Goal: Information Seeking & Learning: Learn about a topic

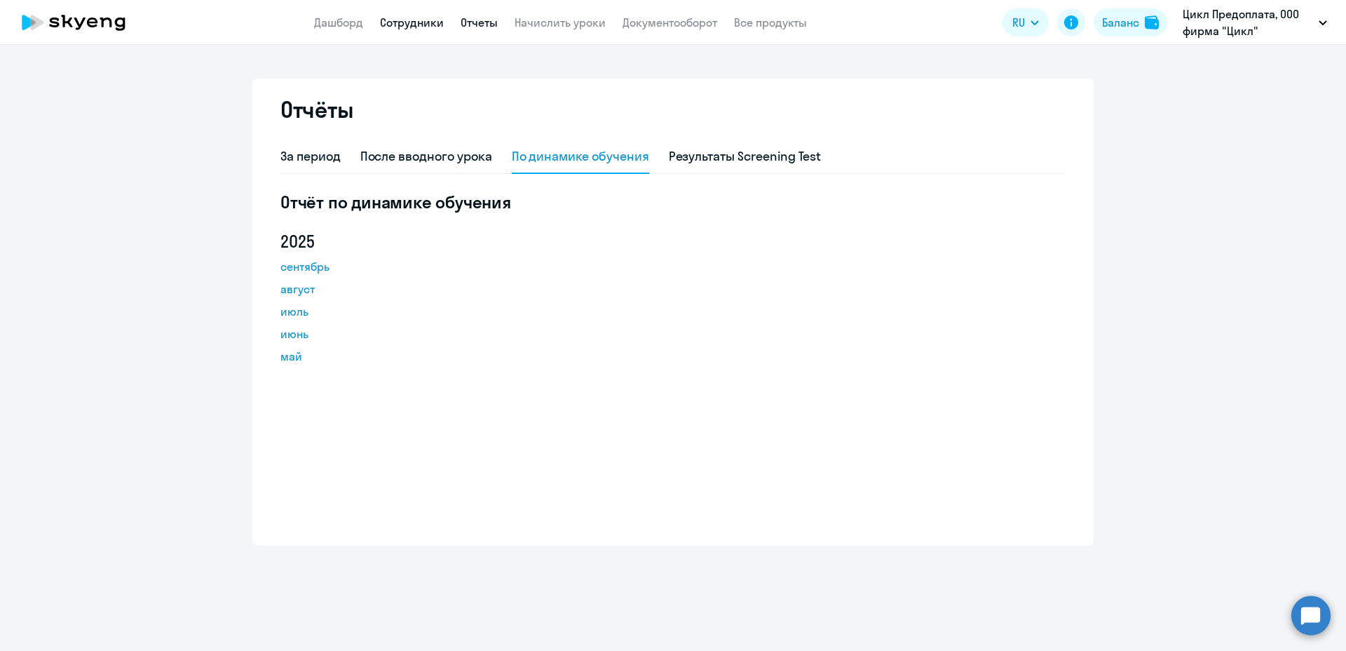
click at [392, 25] on link "Сотрудники" at bounding box center [412, 22] width 64 height 14
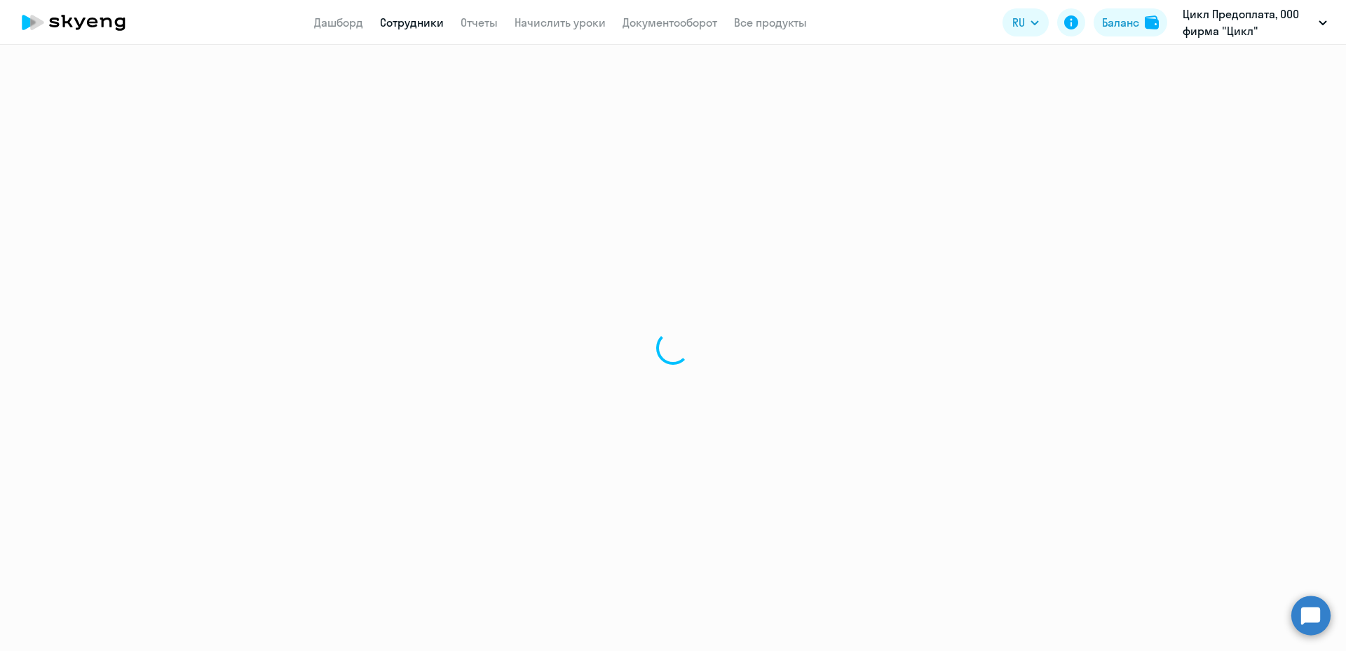
select select "30"
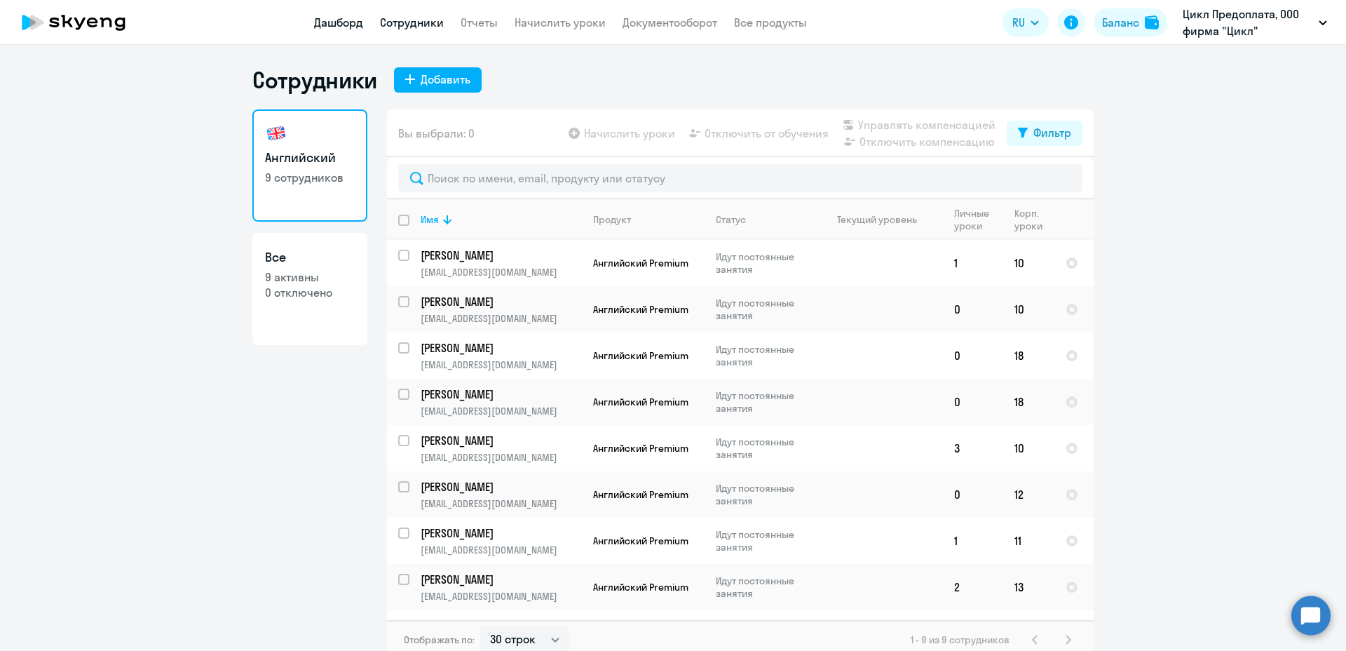
click at [340, 26] on link "Дашборд" at bounding box center [338, 22] width 49 height 14
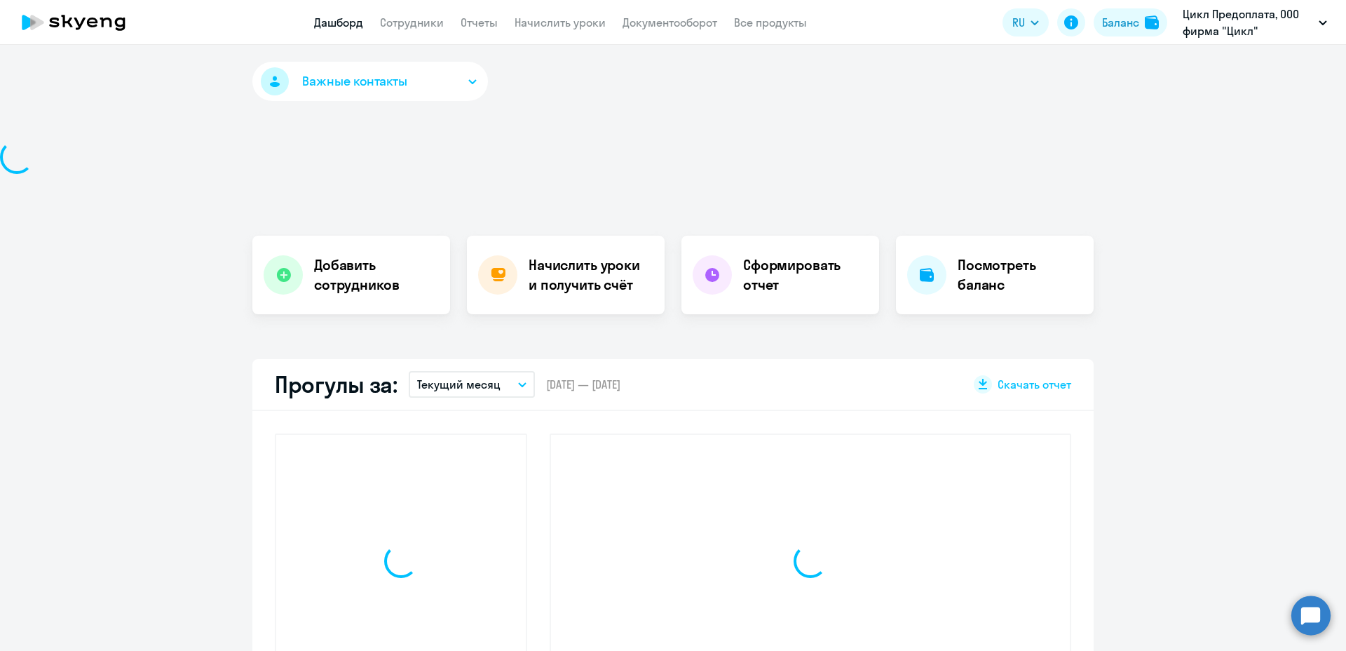
select select "30"
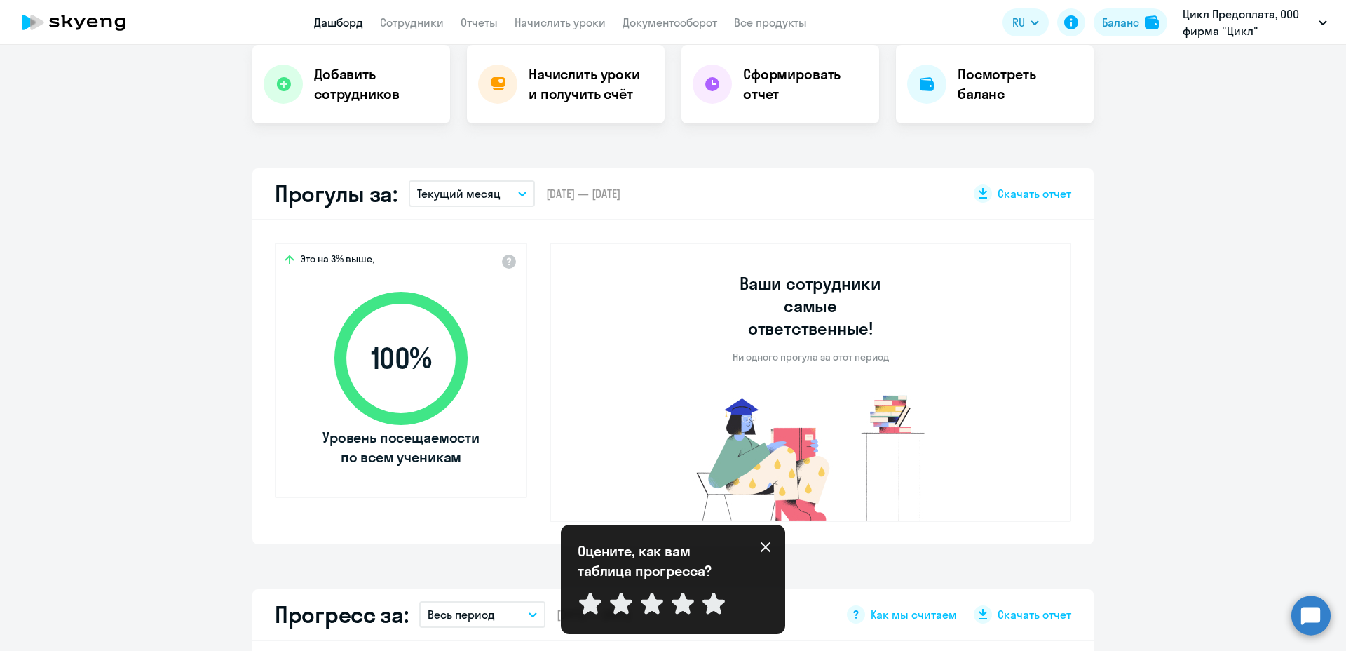
scroll to position [224, 0]
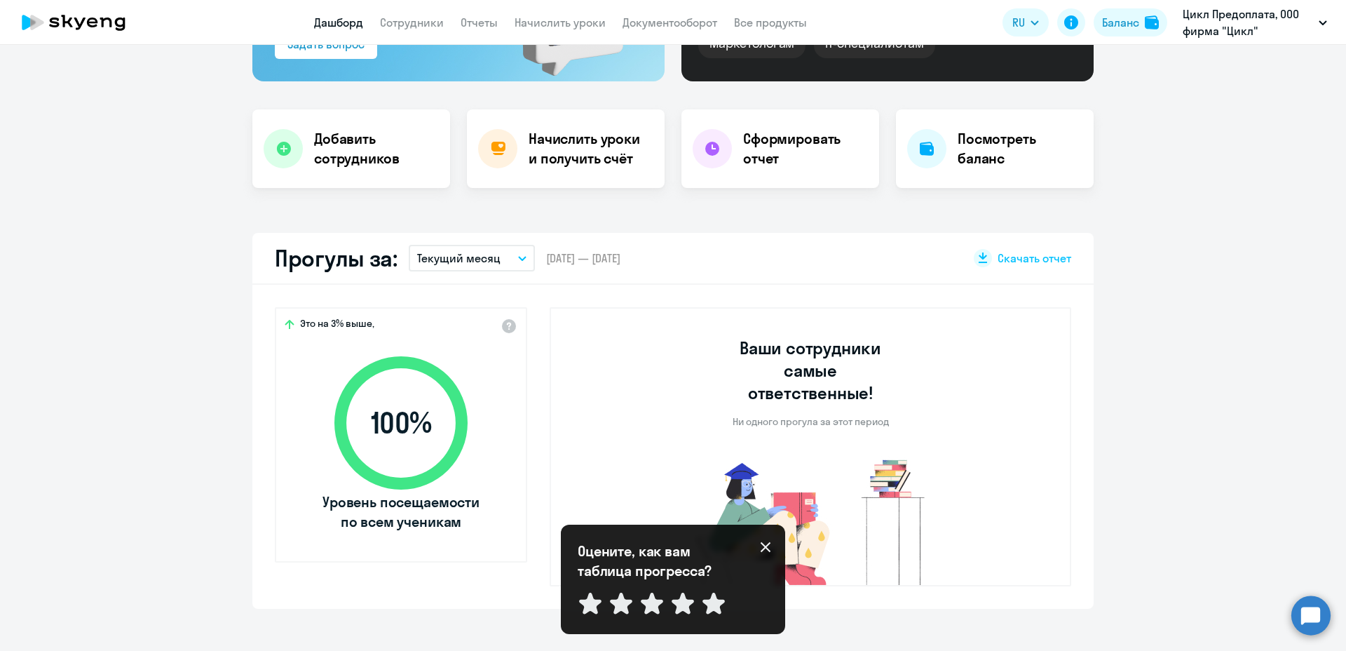
click at [515, 263] on button "Текущий месяц" at bounding box center [472, 258] width 126 height 27
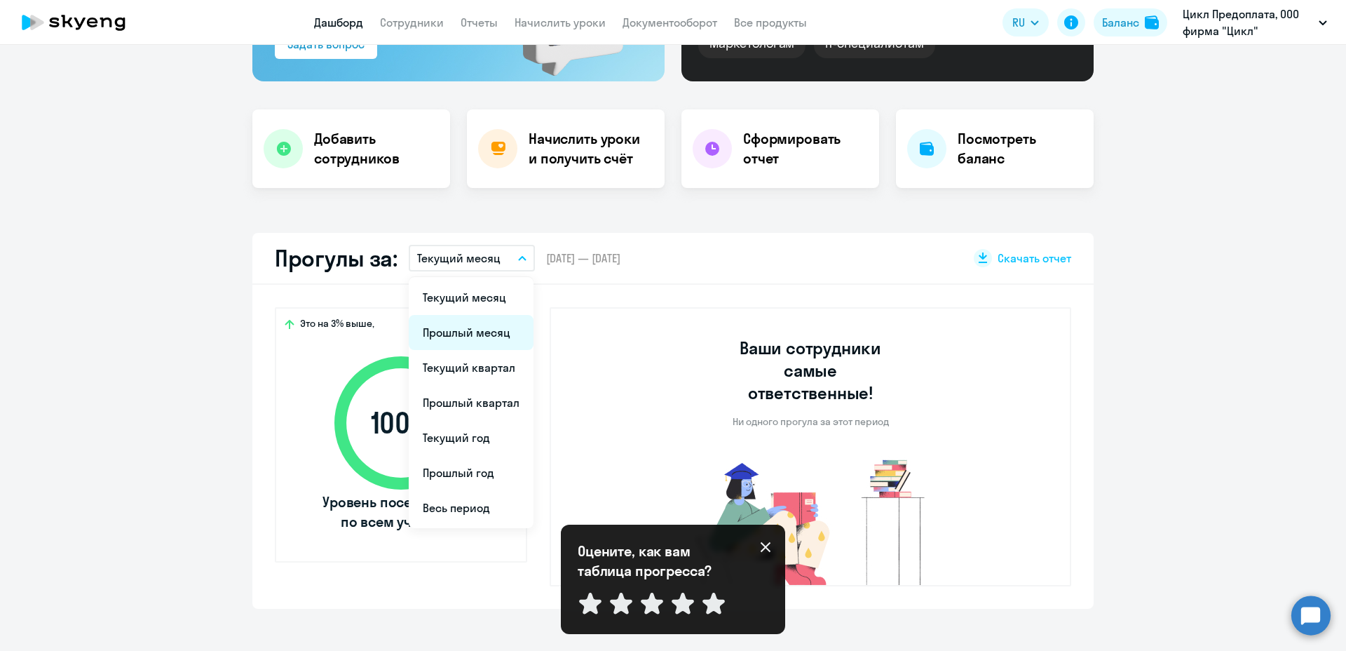
click at [469, 334] on li "Прошлый месяц" at bounding box center [471, 332] width 125 height 35
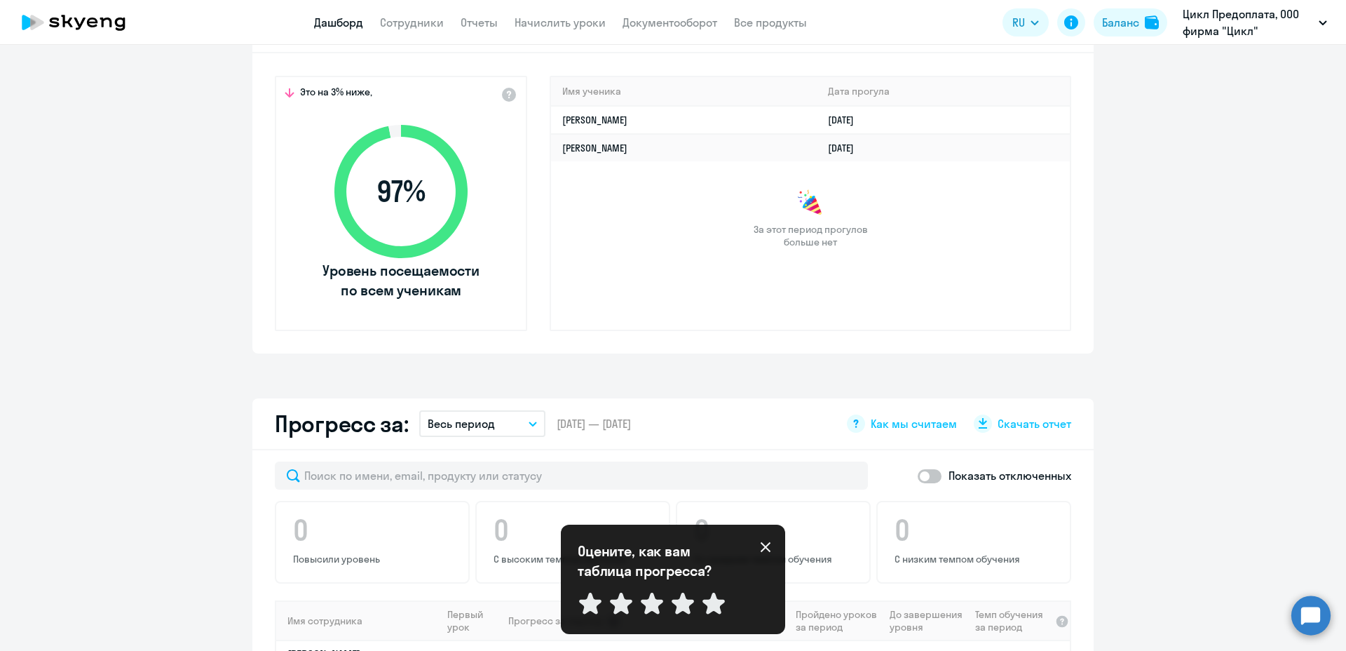
scroll to position [435, 0]
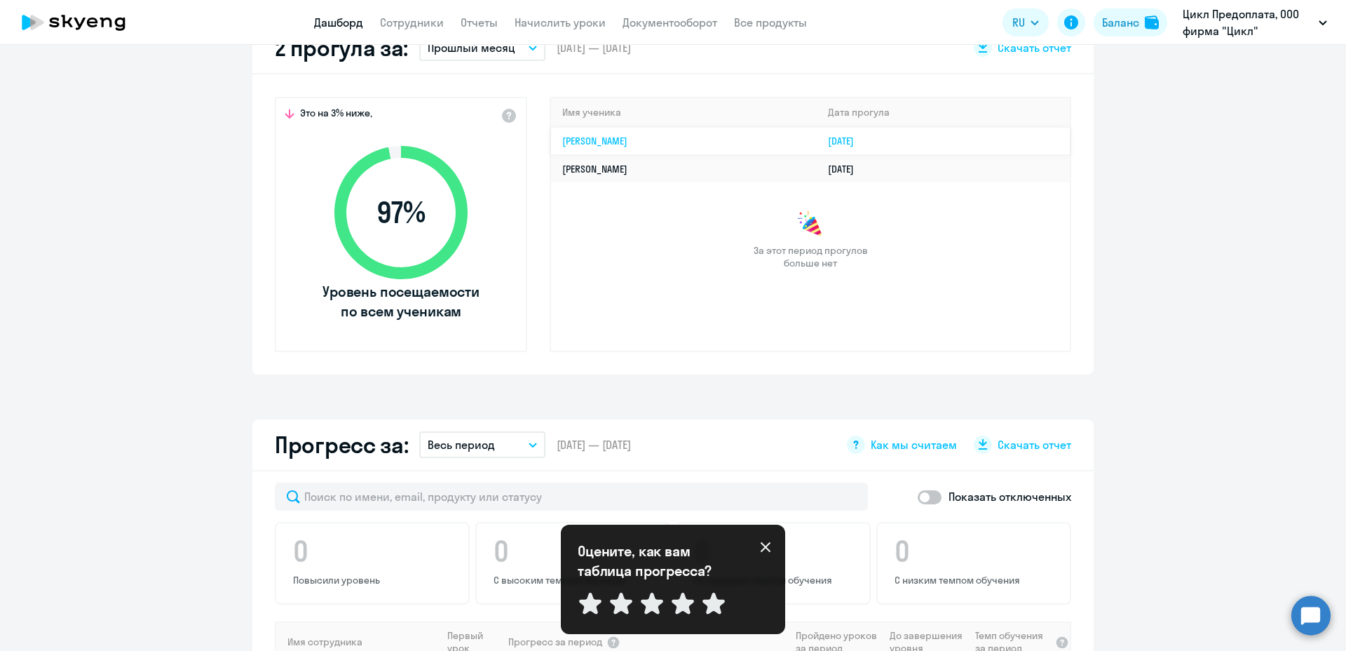
click at [596, 144] on link "Сергей Попов" at bounding box center [594, 141] width 65 height 13
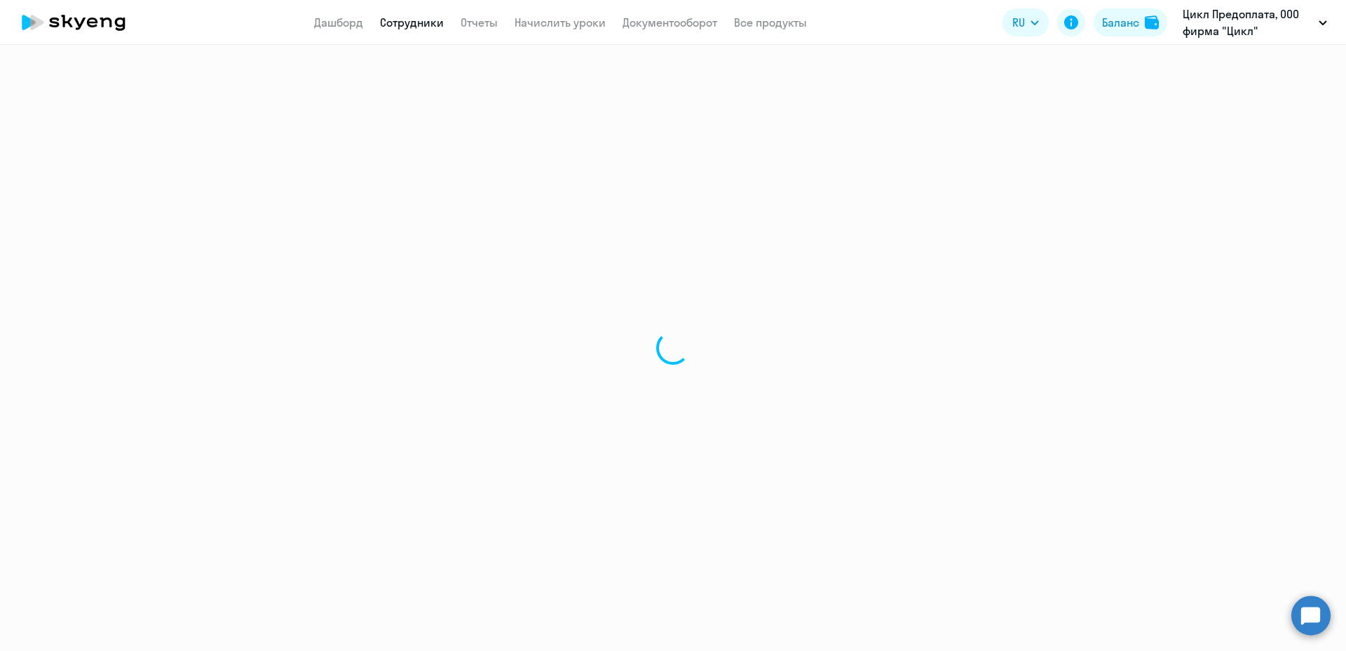
select select "english"
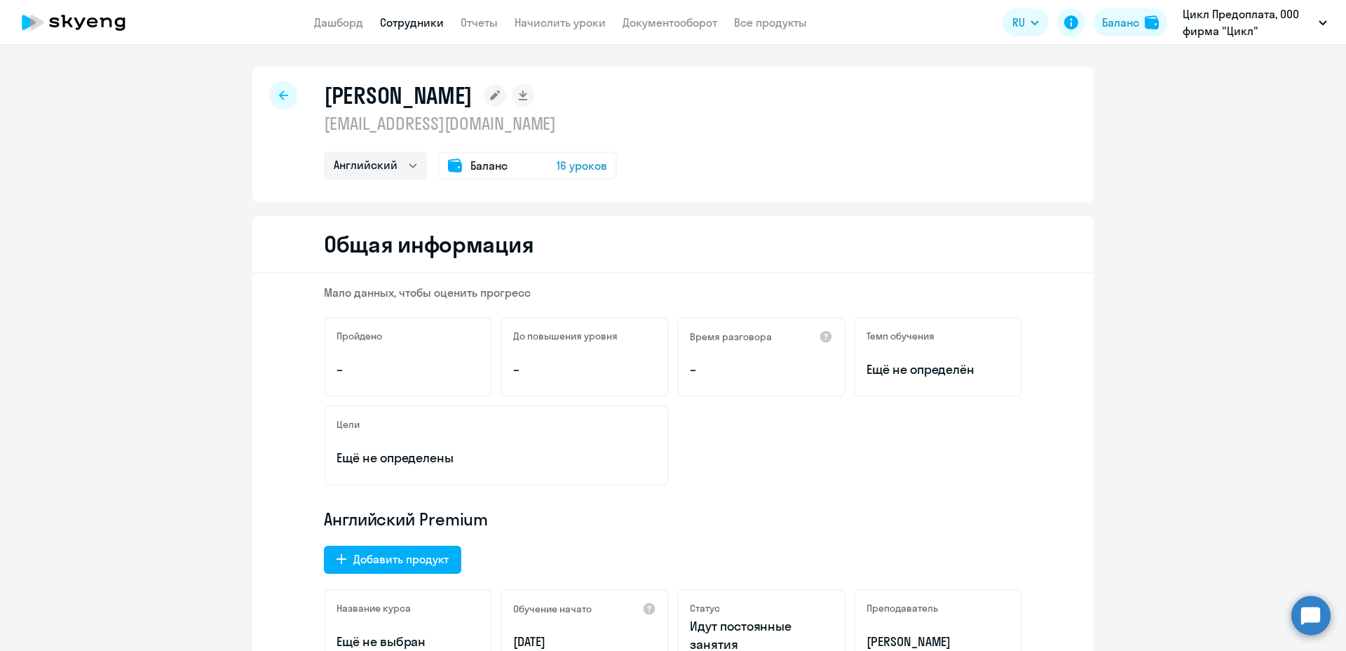
click at [586, 167] on span "16 уроков" at bounding box center [582, 165] width 50 height 17
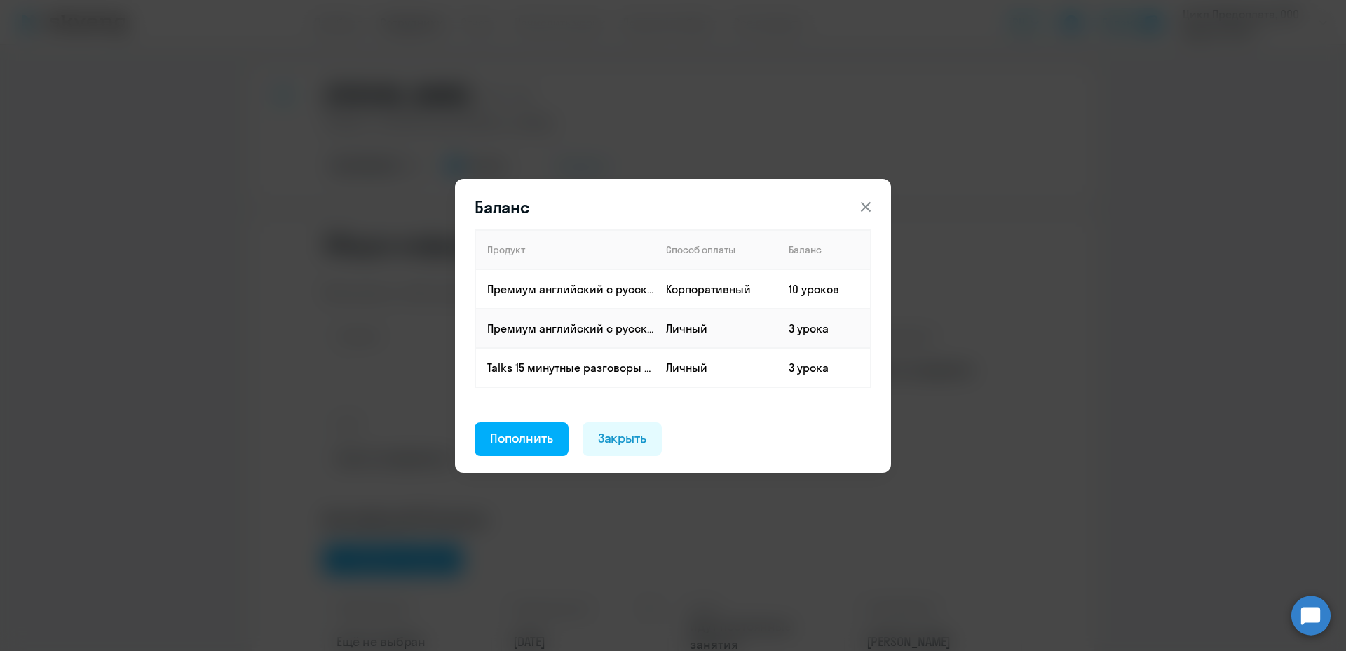
click at [865, 208] on icon at bounding box center [866, 206] width 10 height 10
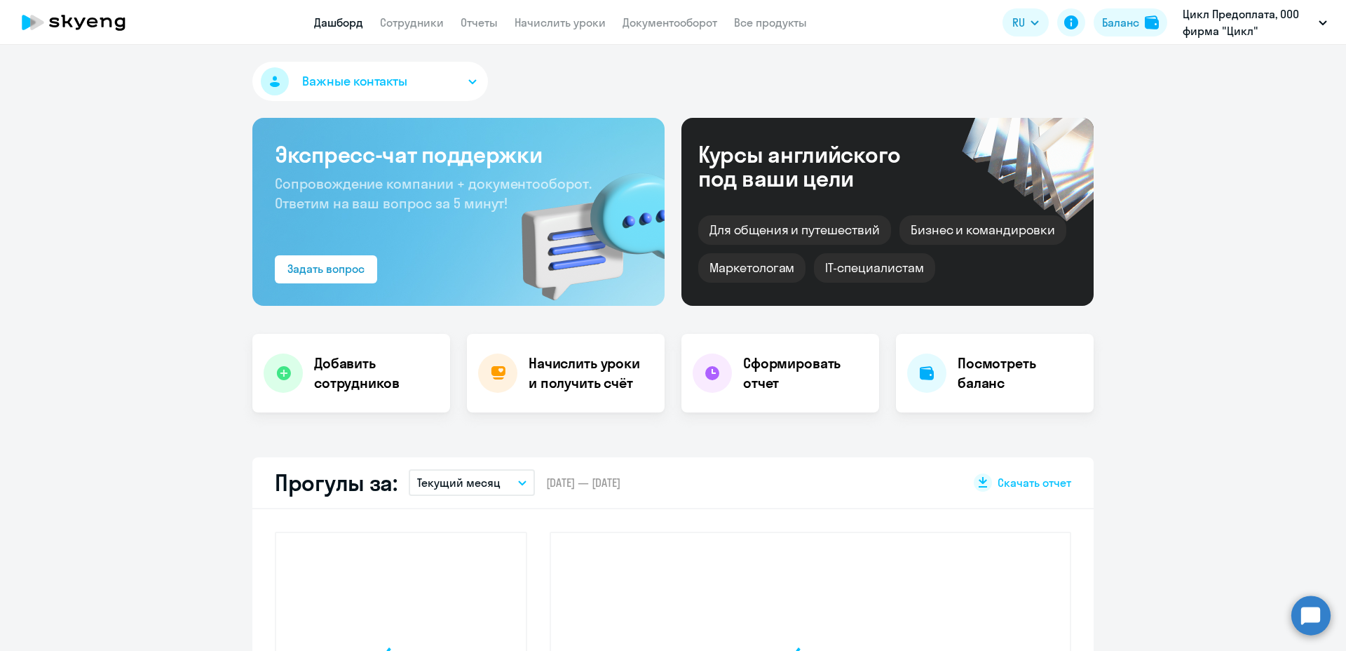
select select "30"
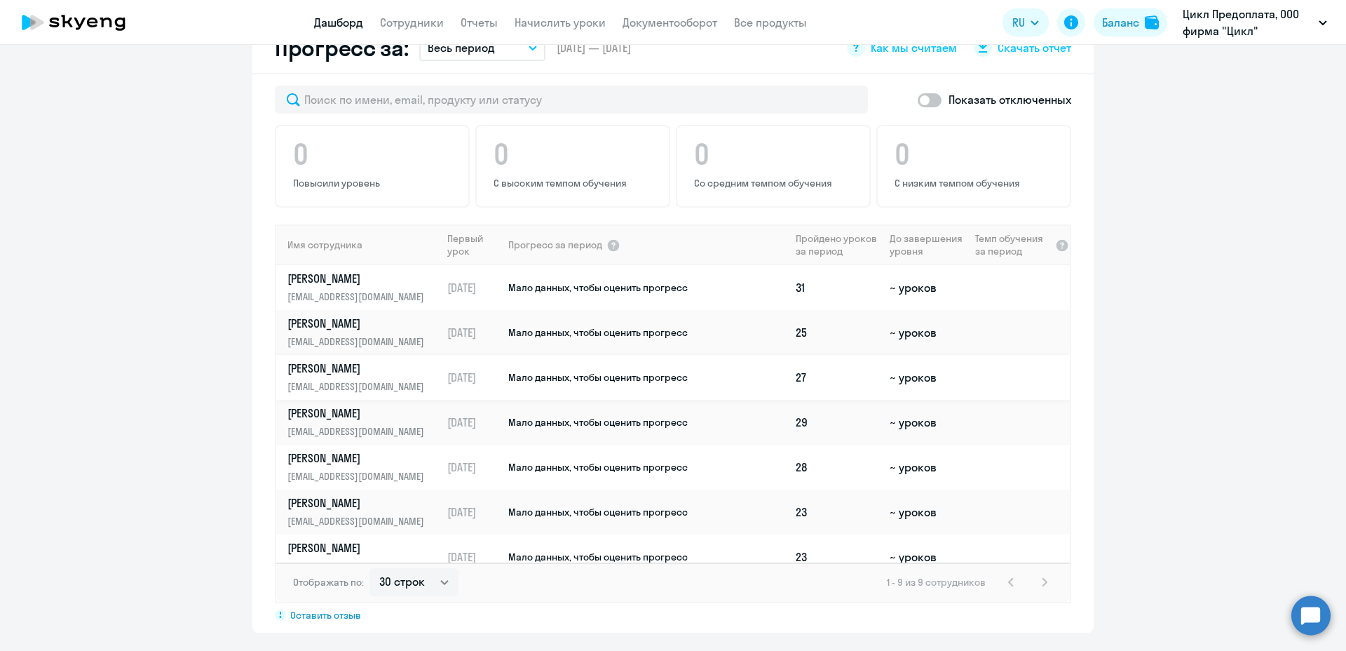
scroll to position [785, 0]
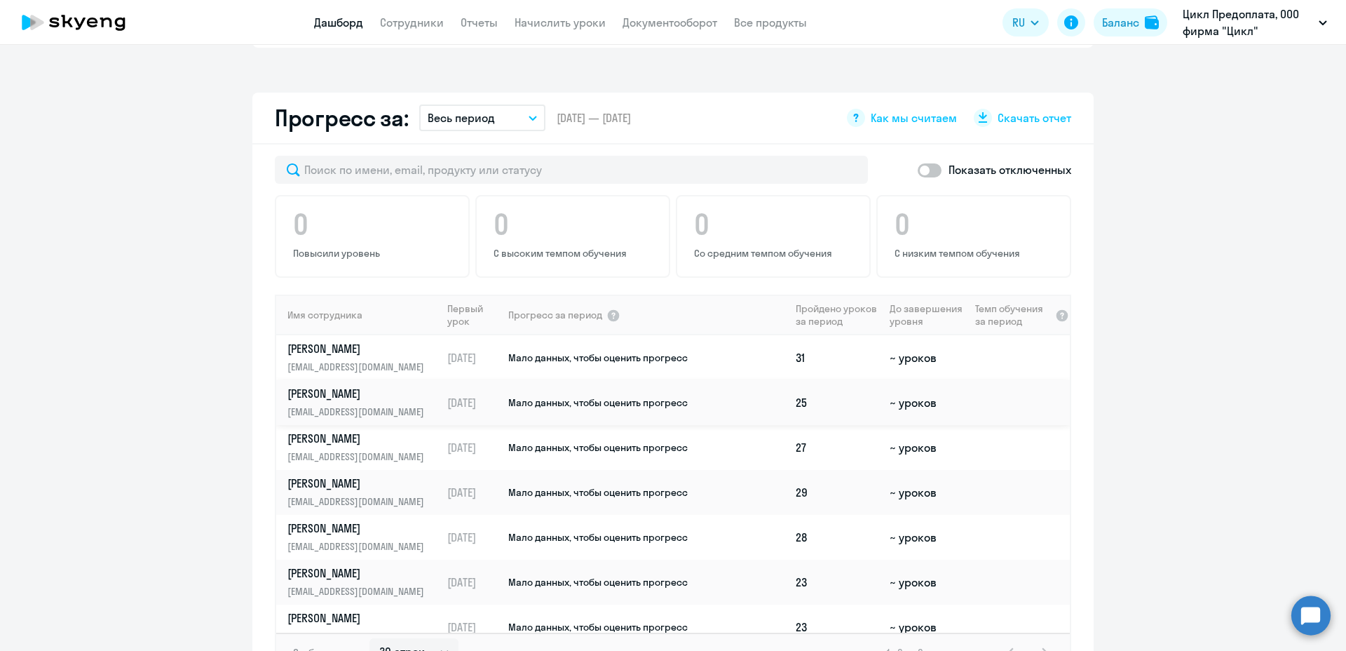
click at [340, 386] on p "Богомолов Роман" at bounding box center [359, 393] width 144 height 15
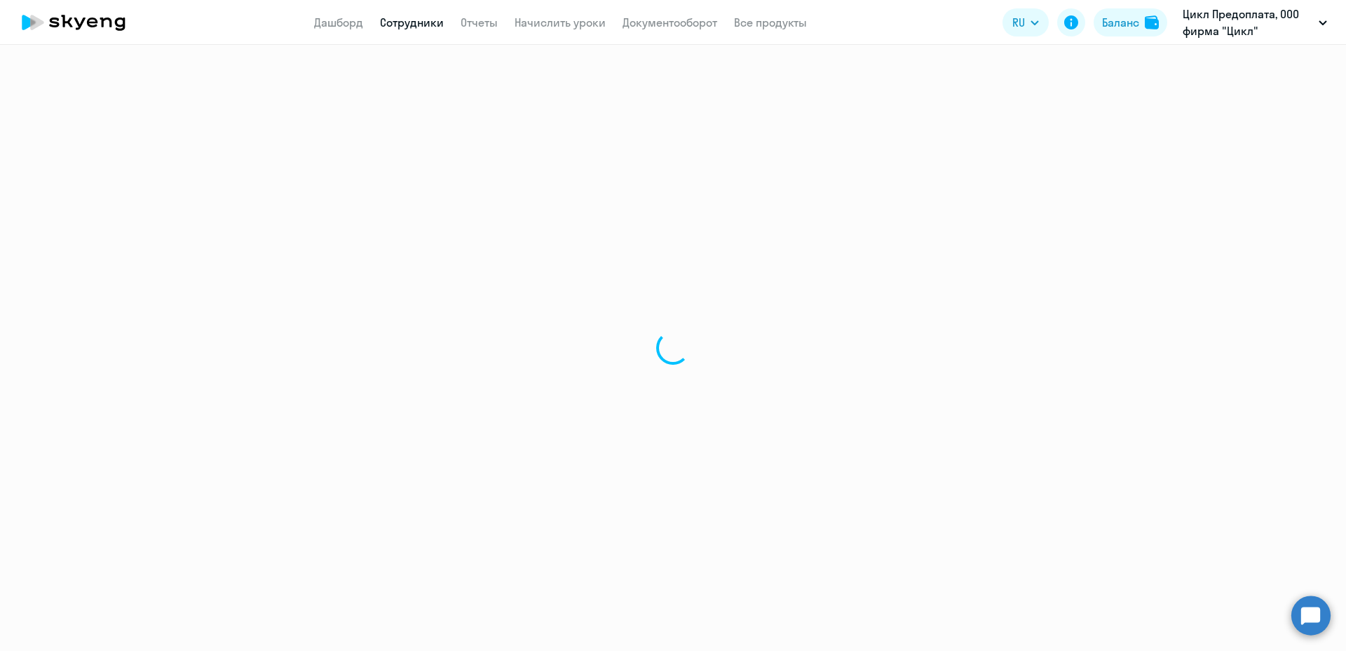
select select "english"
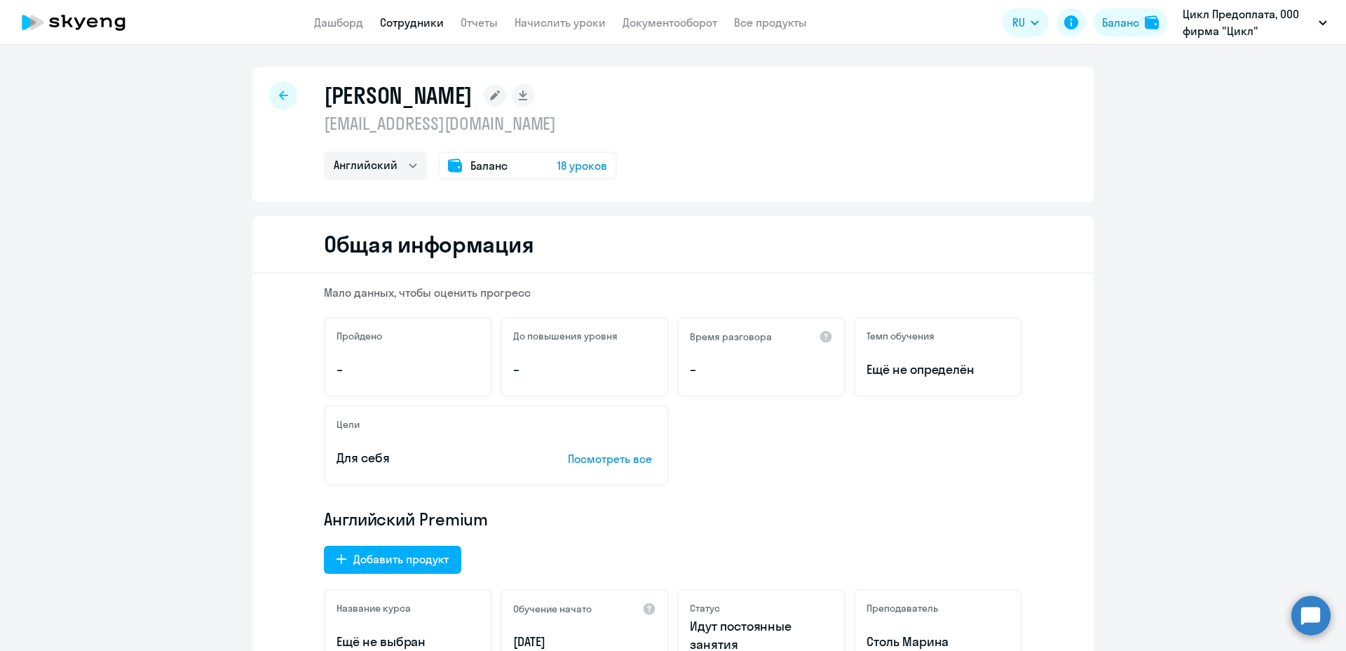
click at [596, 170] on span "18 уроков" at bounding box center [582, 165] width 50 height 17
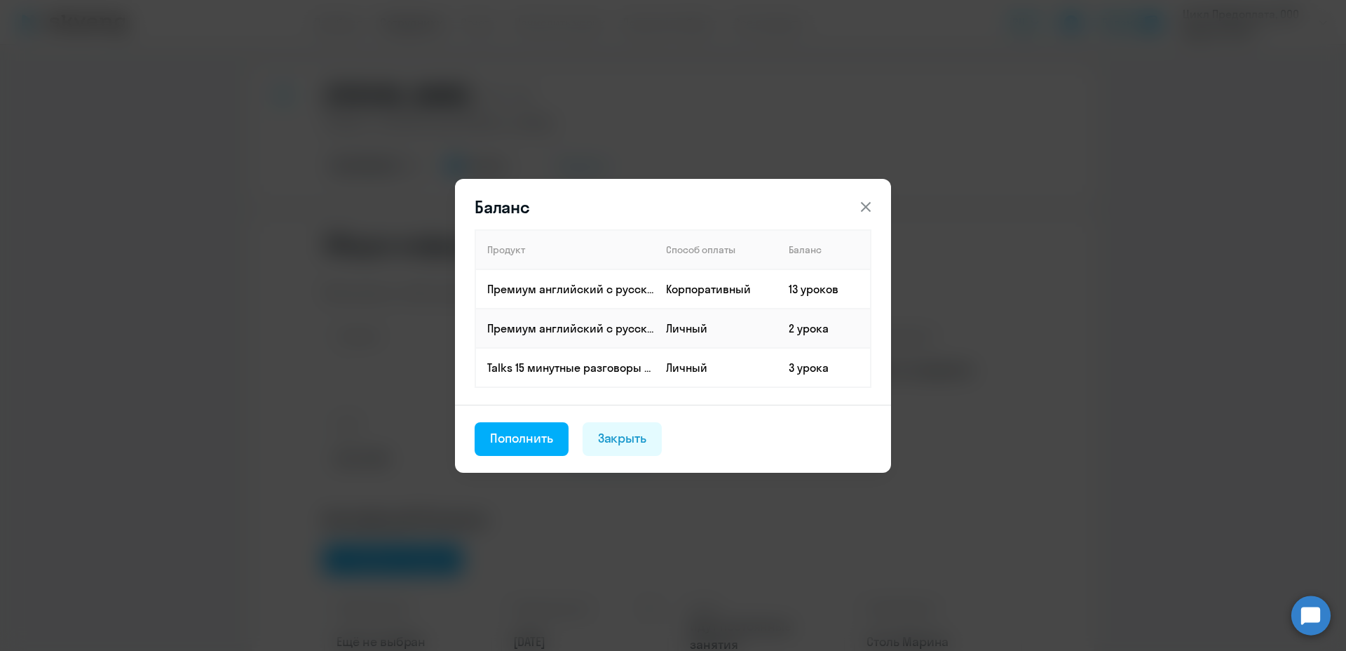
click at [867, 210] on icon at bounding box center [865, 206] width 17 height 17
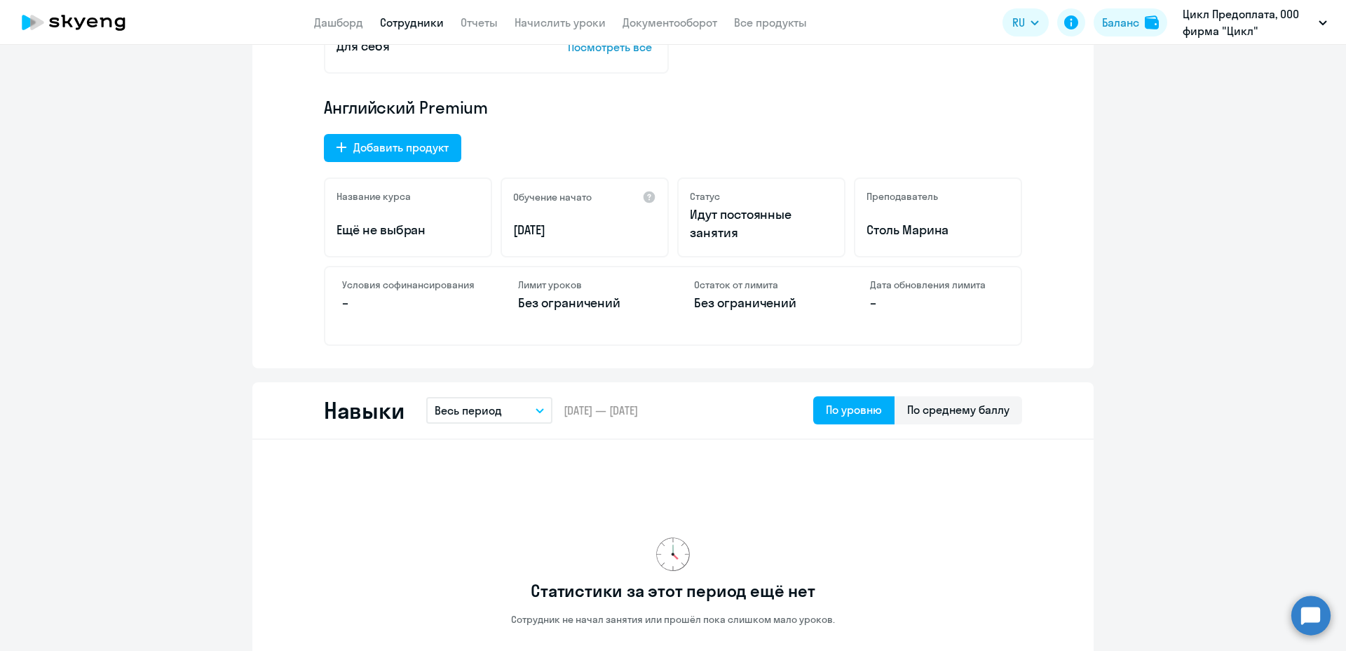
scroll to position [491, 0]
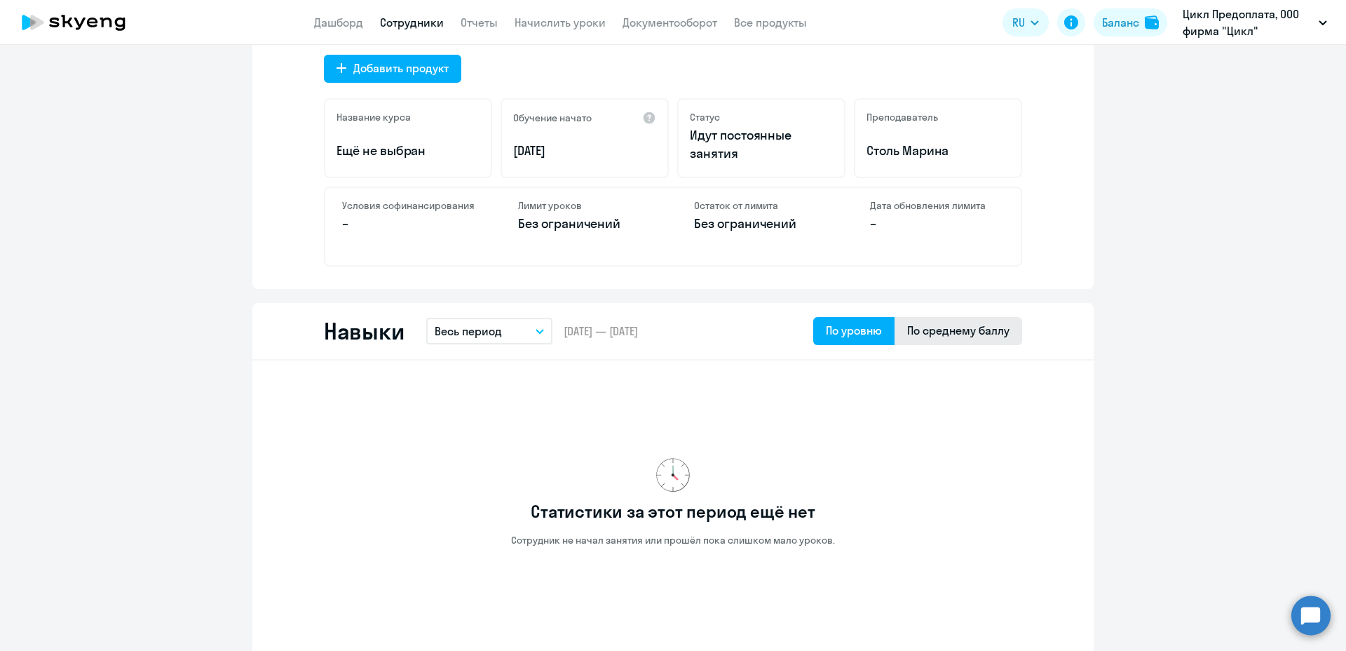
click at [924, 337] on div "По среднему баллу" at bounding box center [958, 330] width 102 height 17
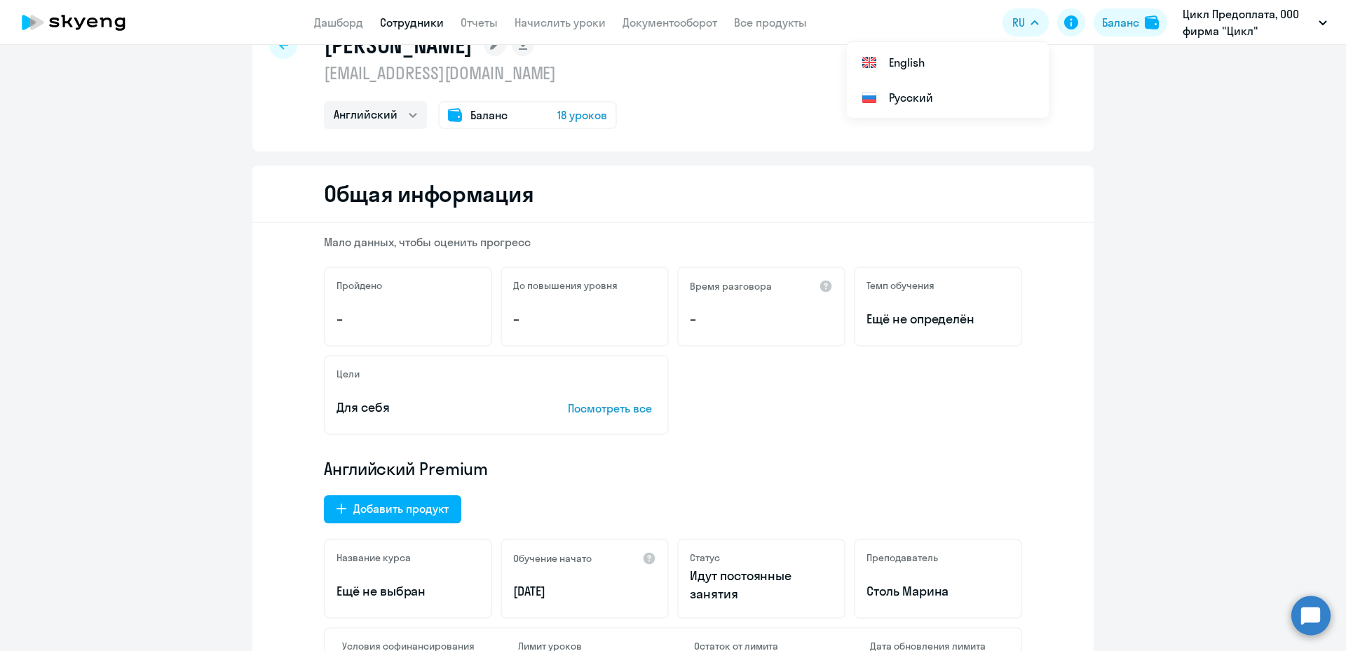
scroll to position [70, 0]
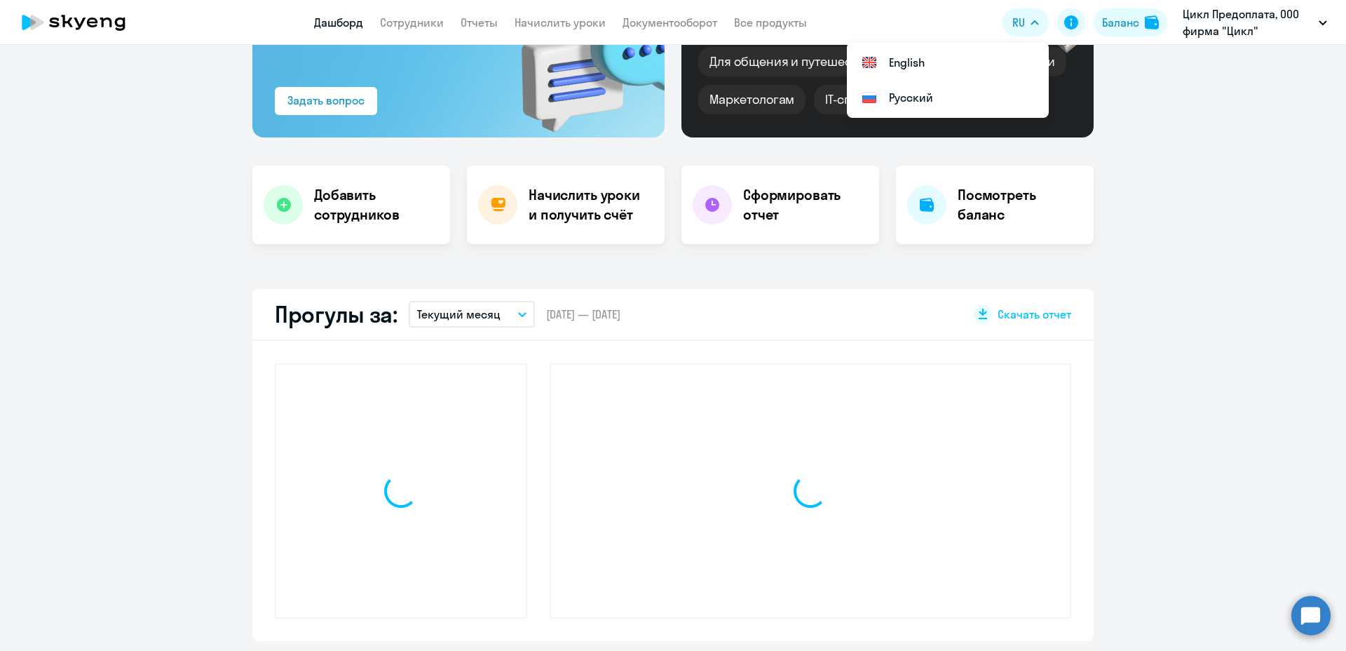
select select "30"
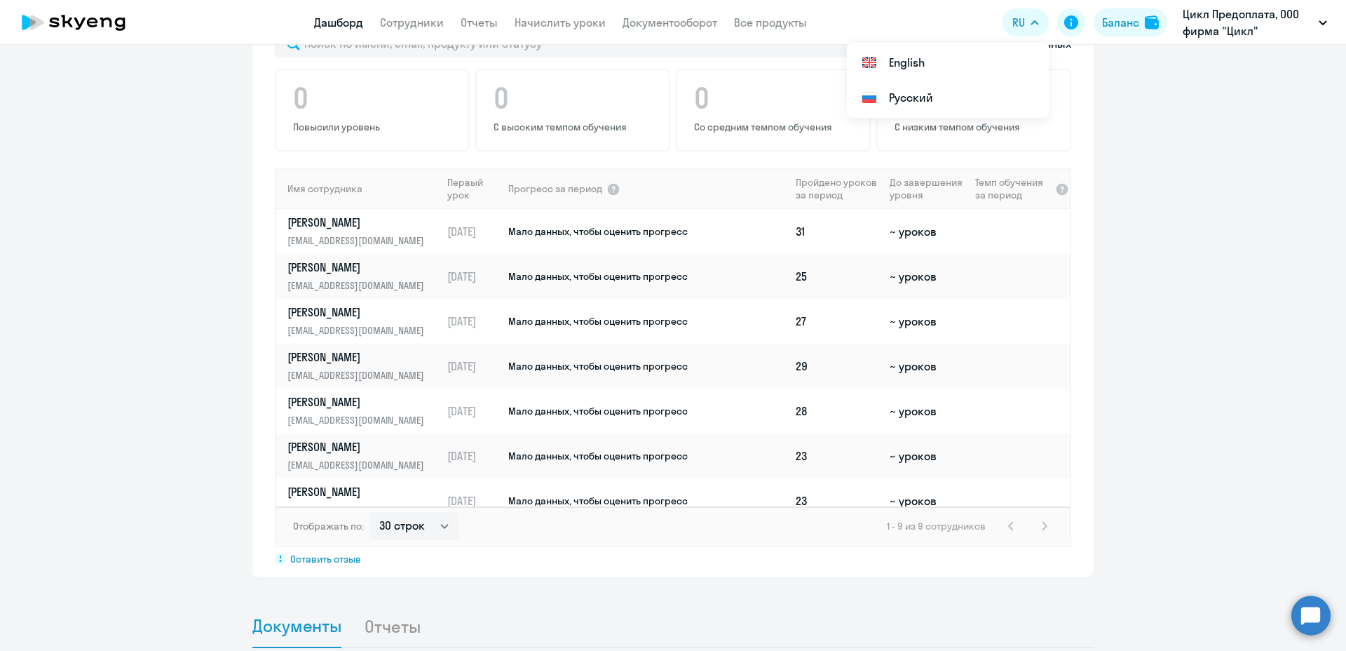
scroll to position [107, 0]
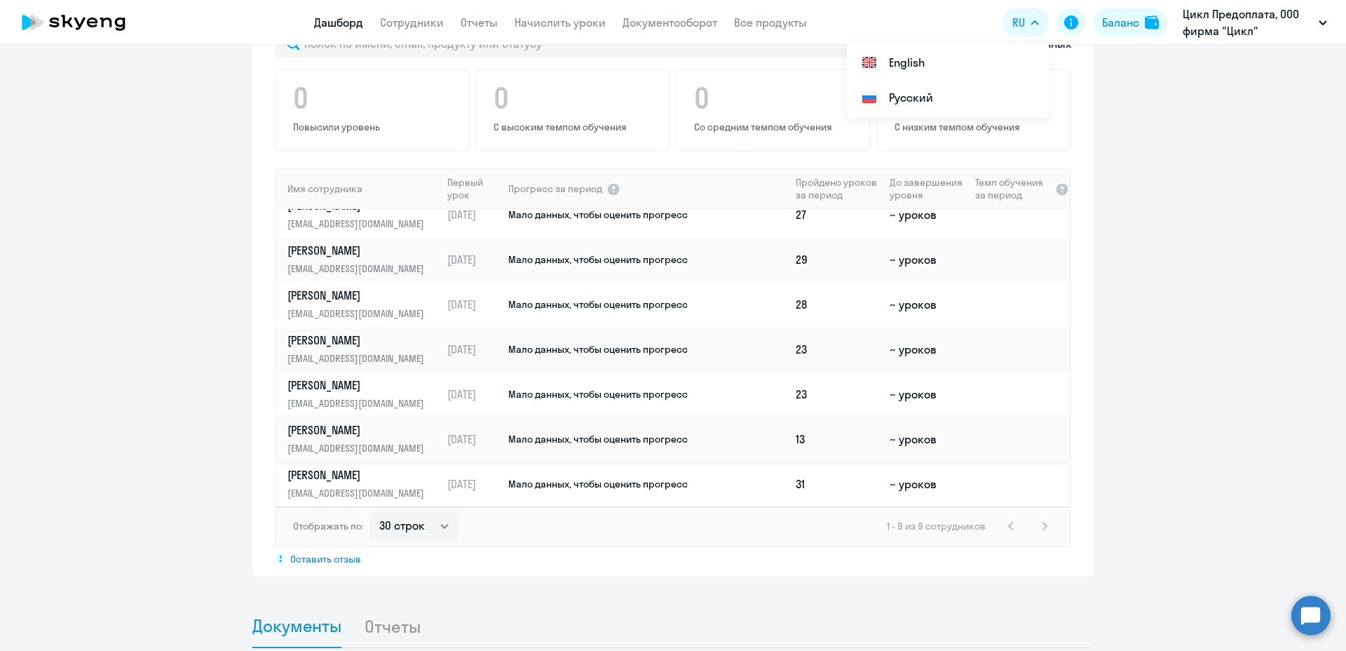
click at [327, 422] on p "Фадеева Елена" at bounding box center [359, 429] width 144 height 15
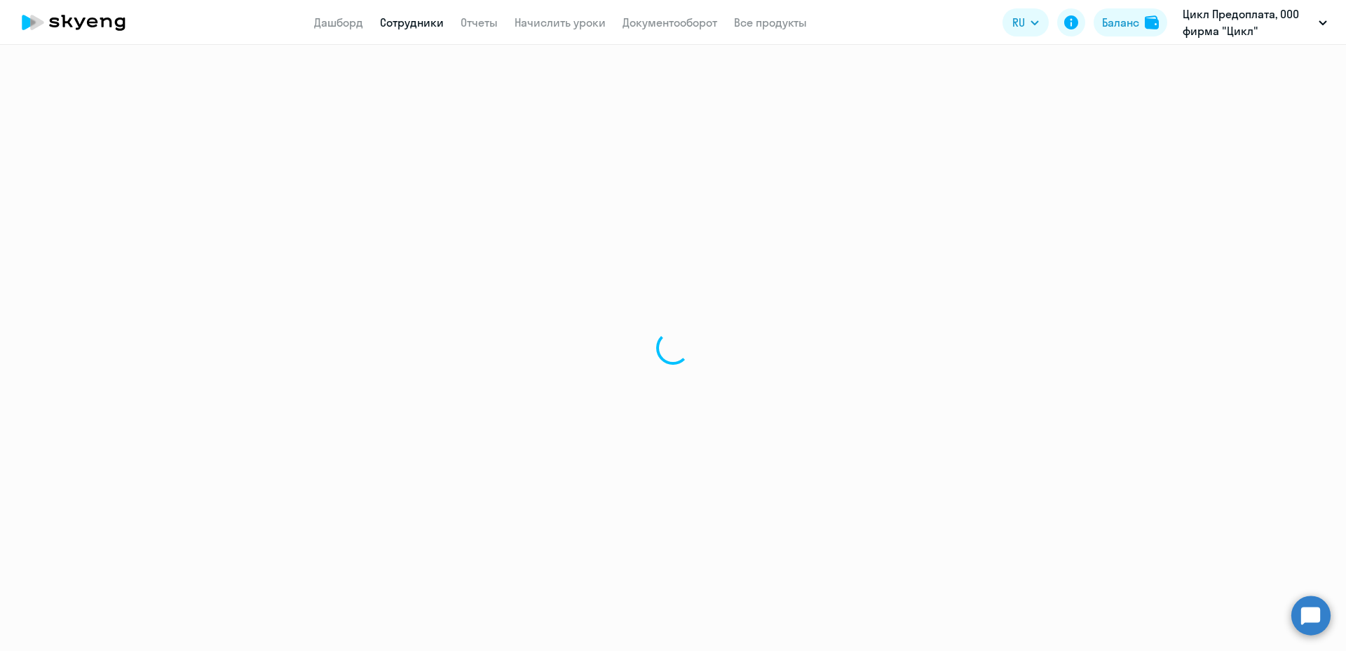
select select "english"
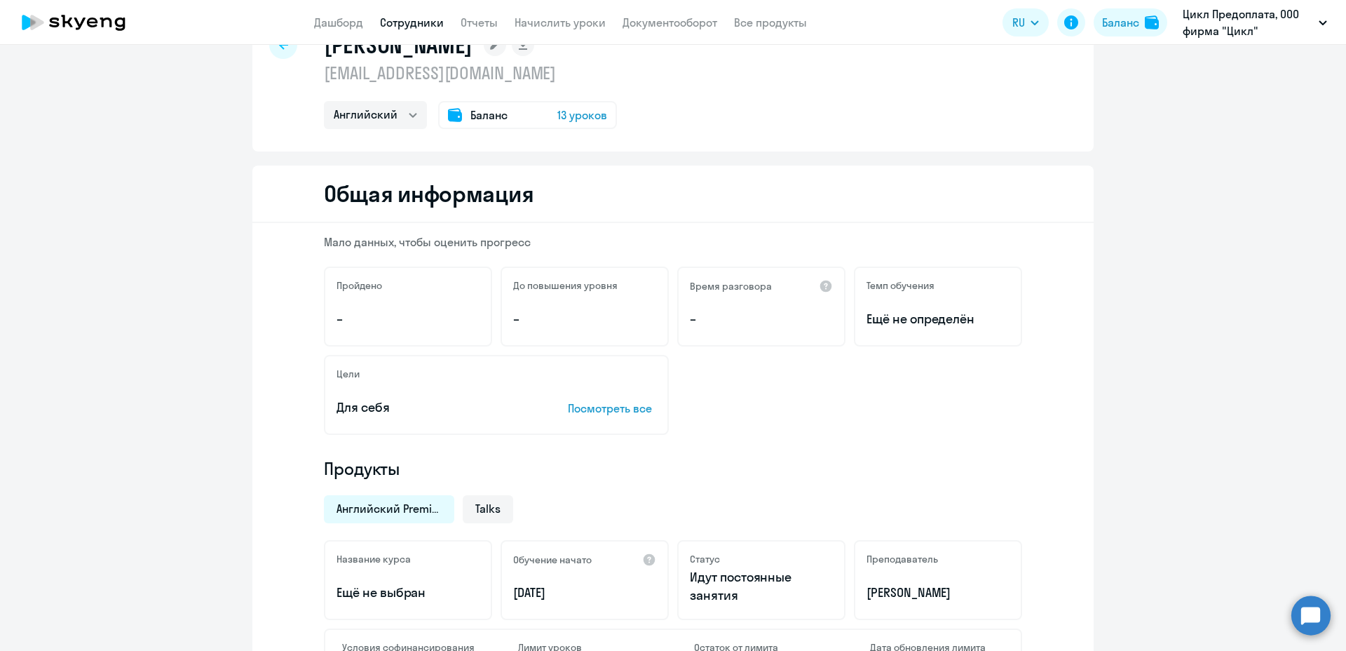
scroll to position [70, 0]
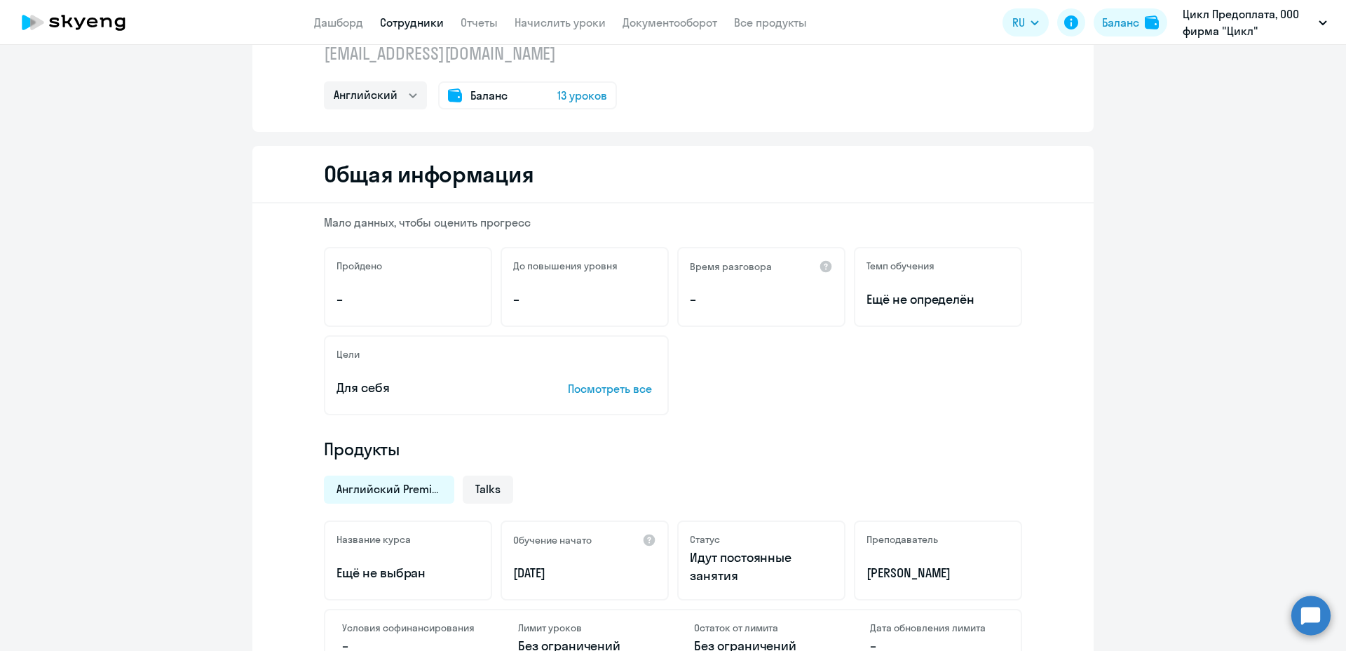
click at [582, 392] on p "Посмотреть все" at bounding box center [612, 388] width 88 height 17
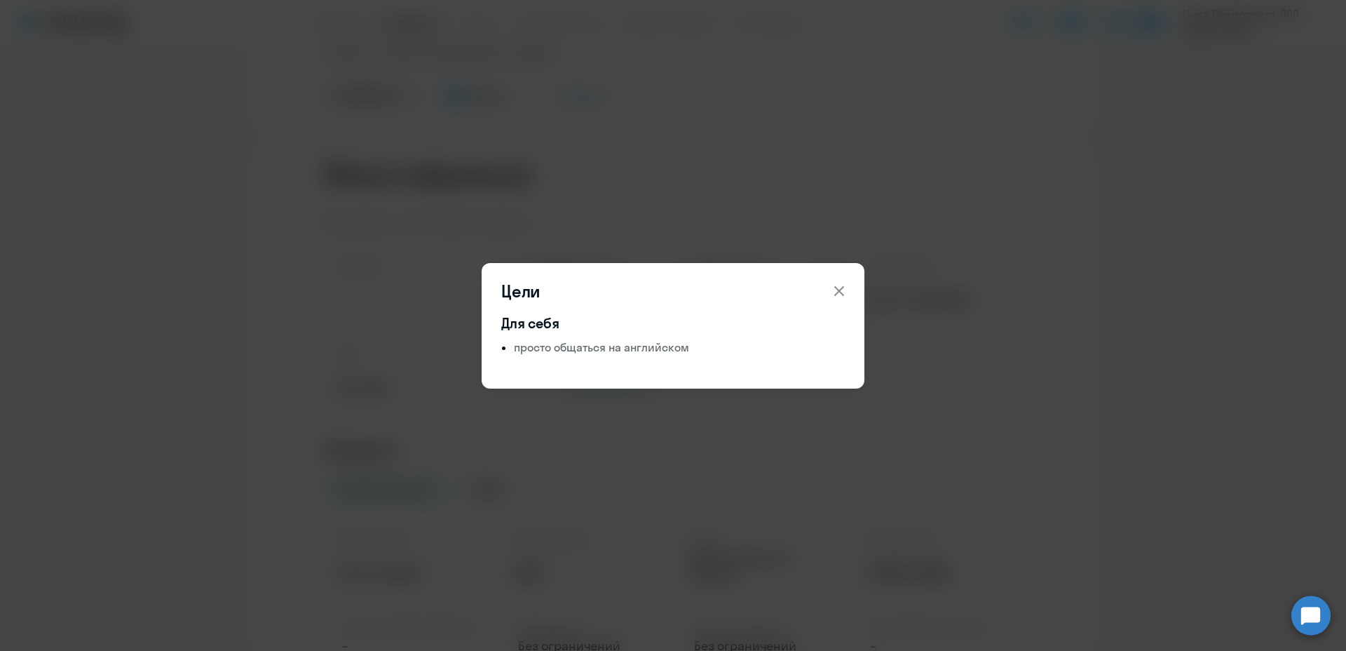
click at [836, 290] on icon at bounding box center [839, 291] width 17 height 17
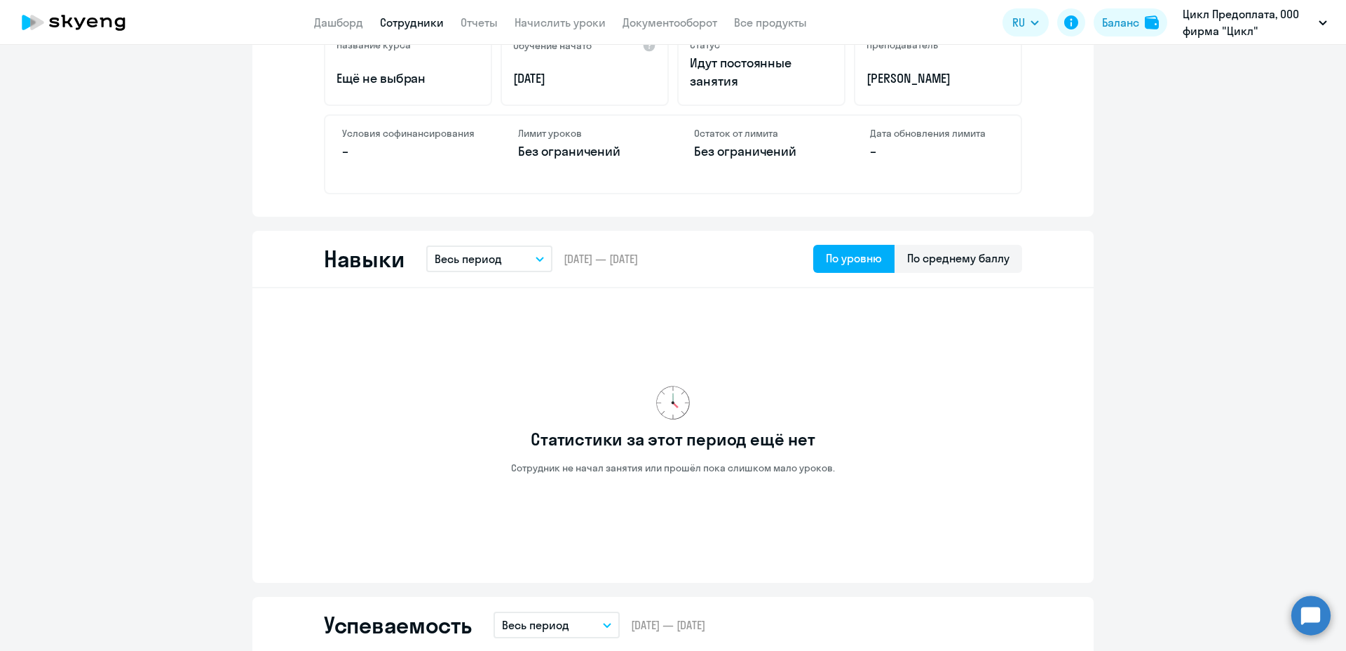
scroll to position [551, 0]
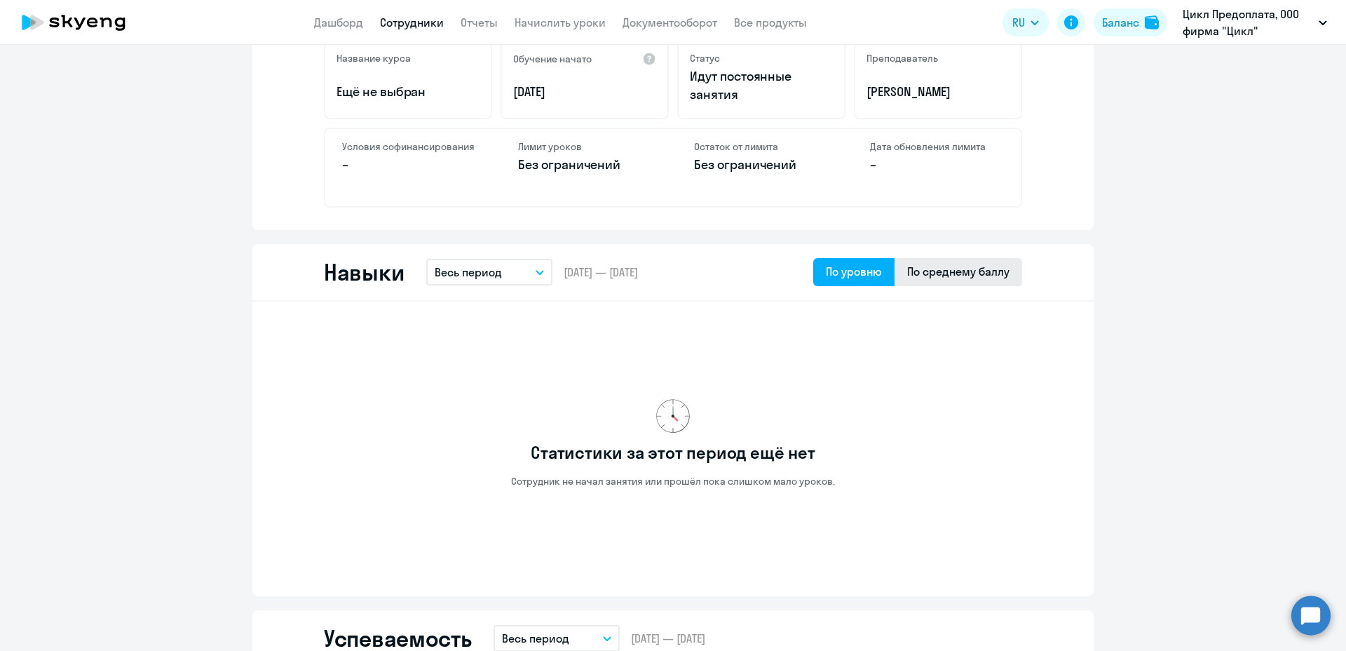
click at [956, 273] on div "По среднему баллу" at bounding box center [958, 271] width 102 height 17
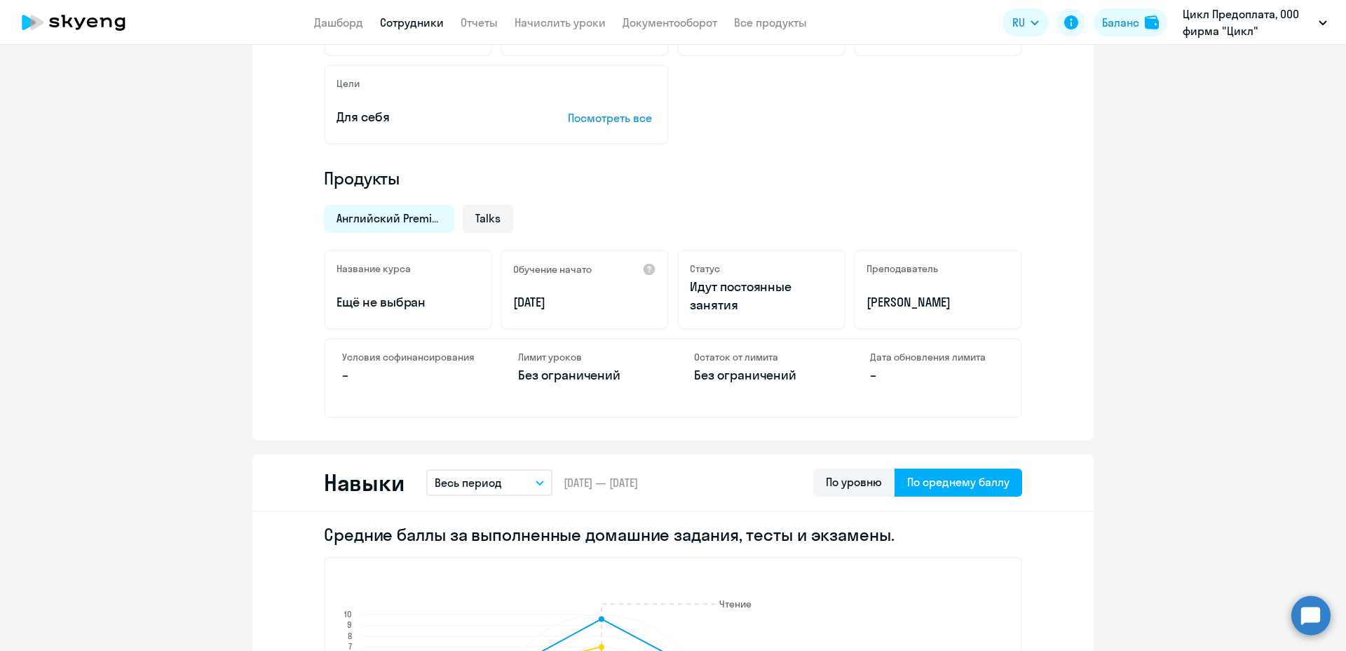
scroll to position [271, 0]
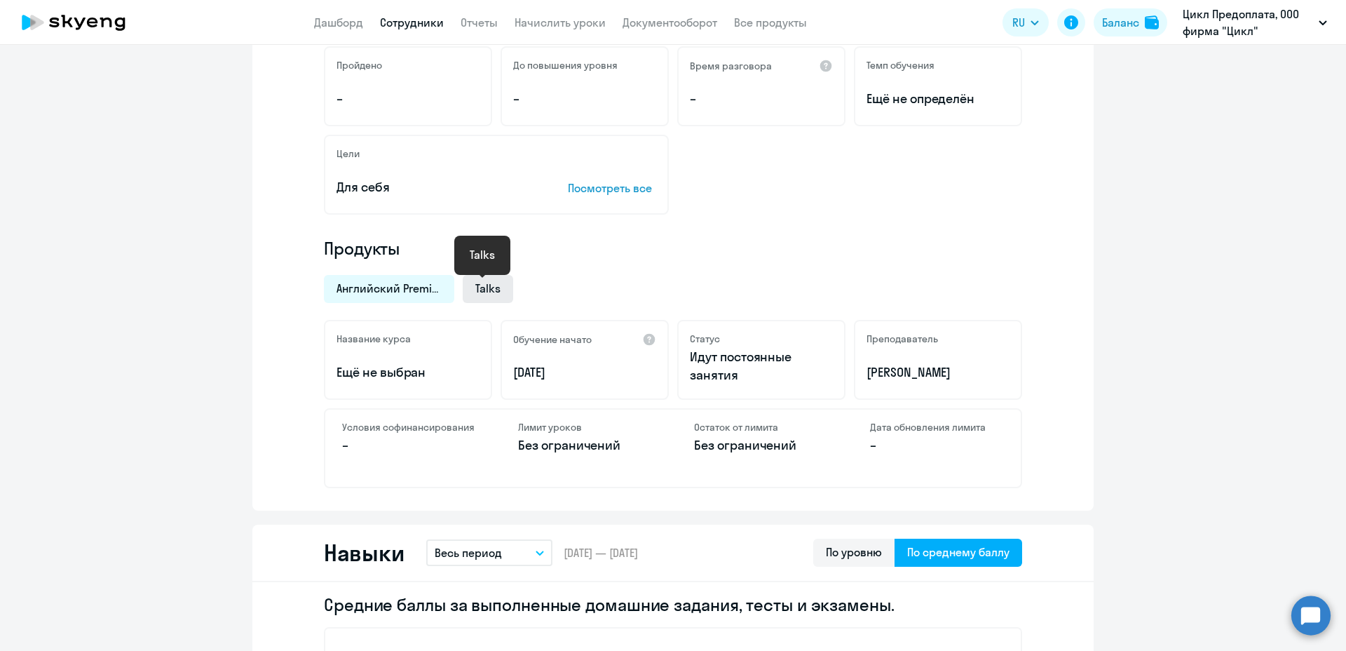
click at [487, 292] on span "Talks" at bounding box center [487, 287] width 25 height 15
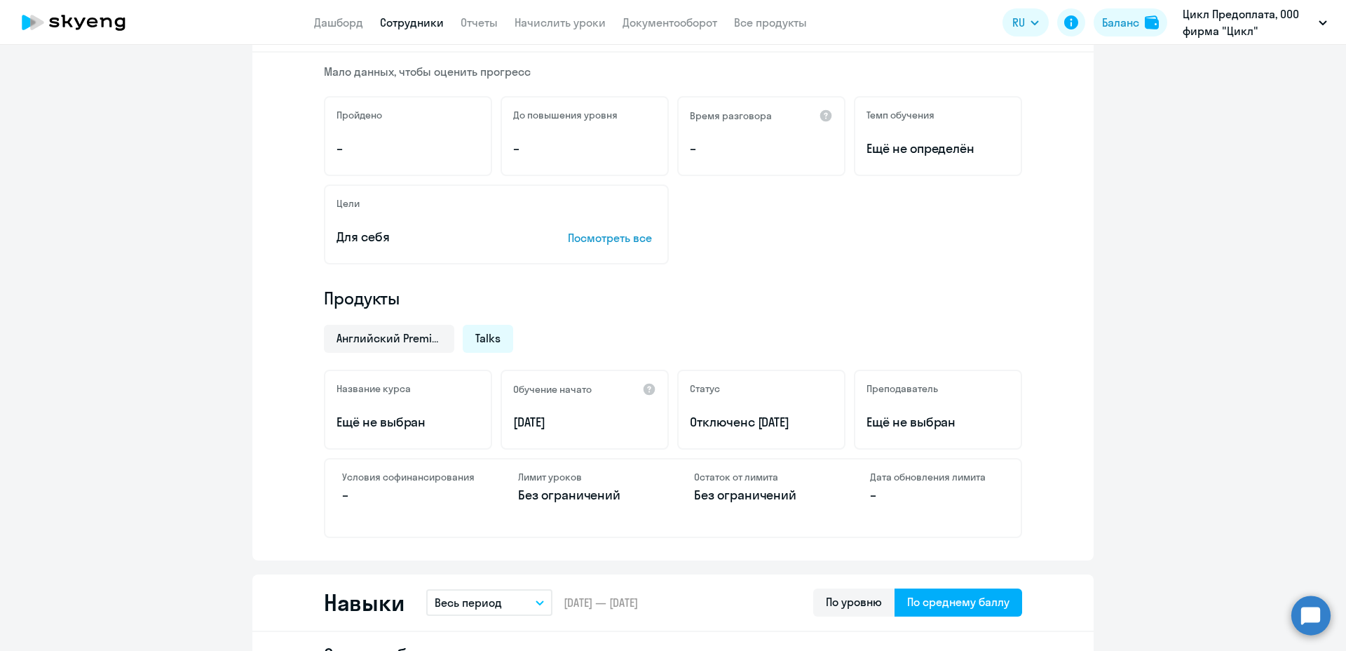
scroll to position [201, 0]
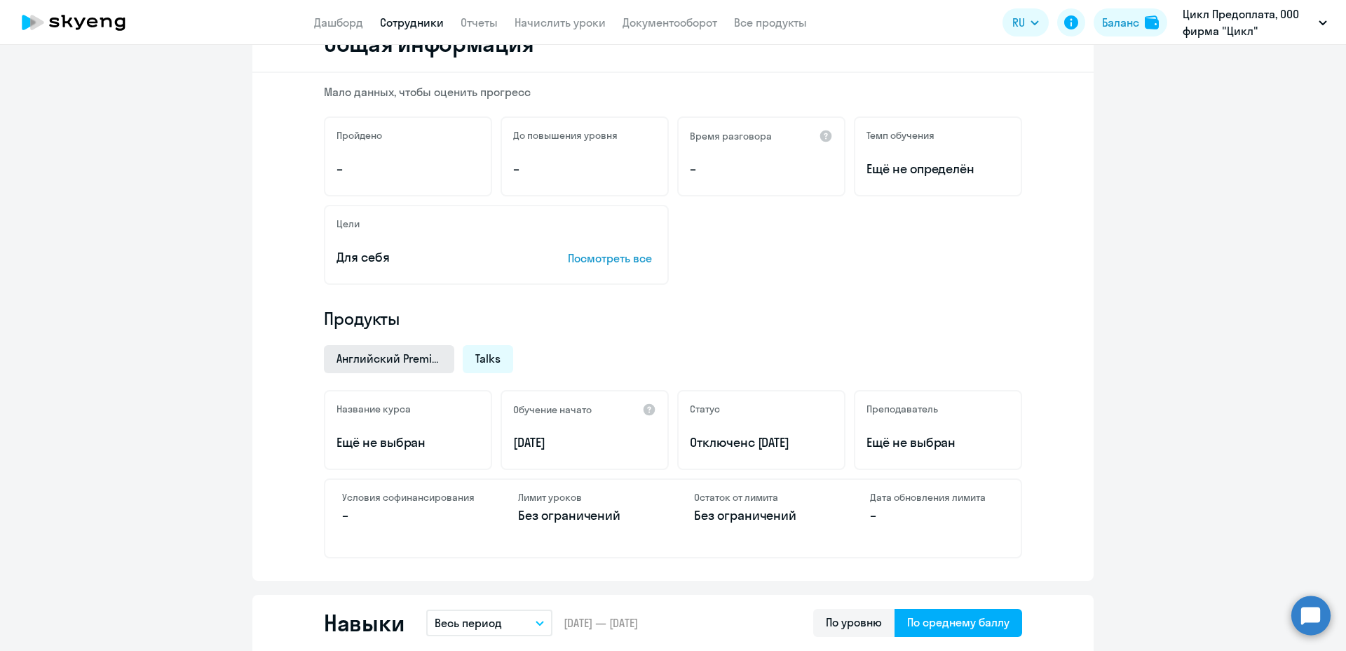
click at [381, 366] on div "Английский Premium" at bounding box center [389, 359] width 130 height 28
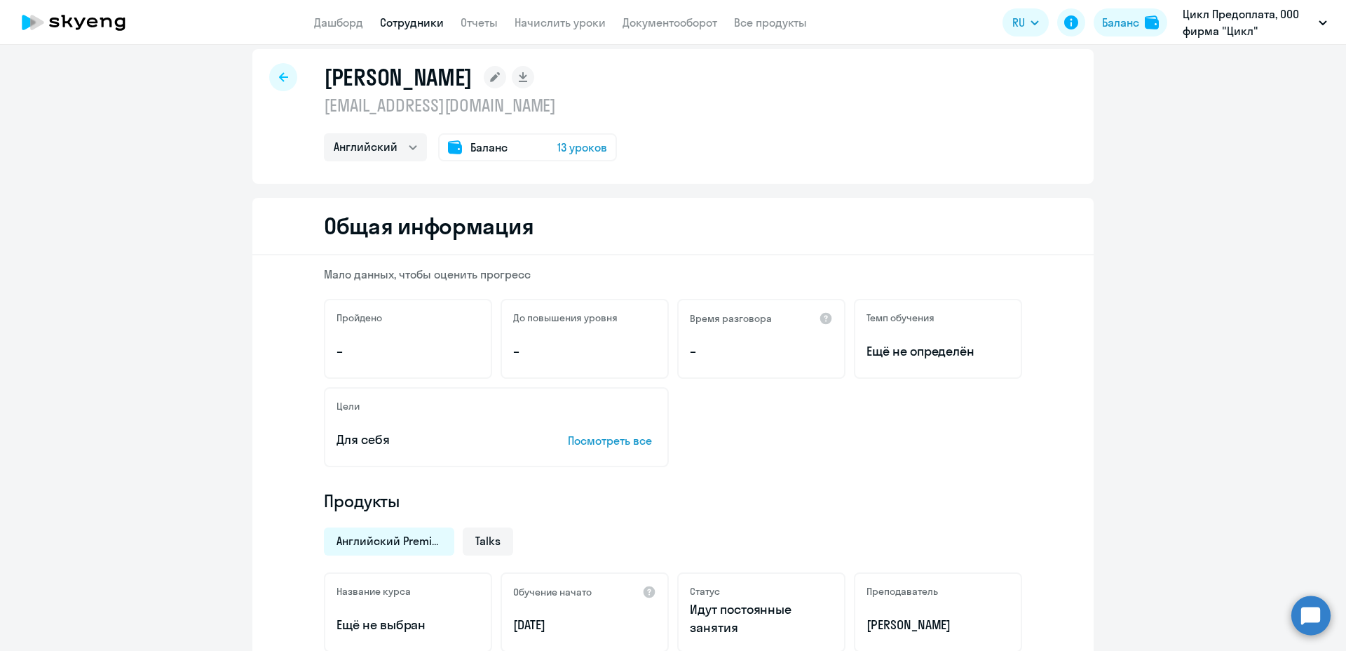
scroll to position [0, 0]
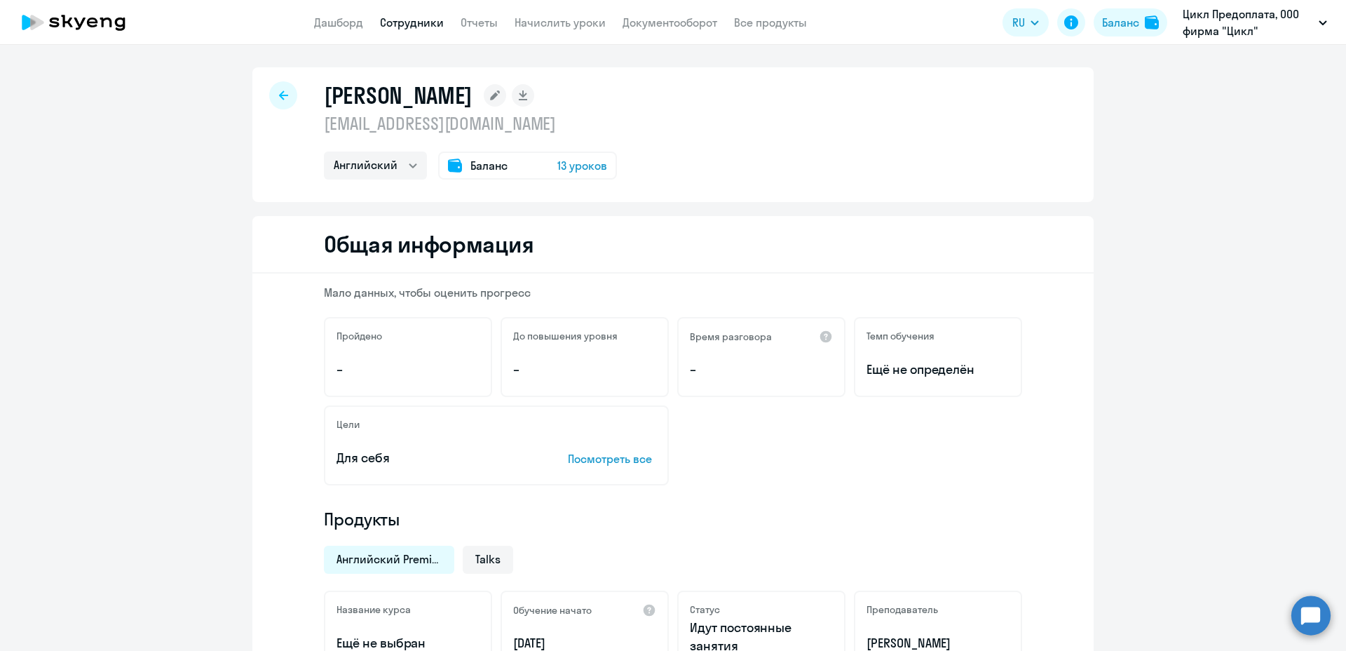
click at [472, 165] on span "Баланс" at bounding box center [488, 165] width 37 height 17
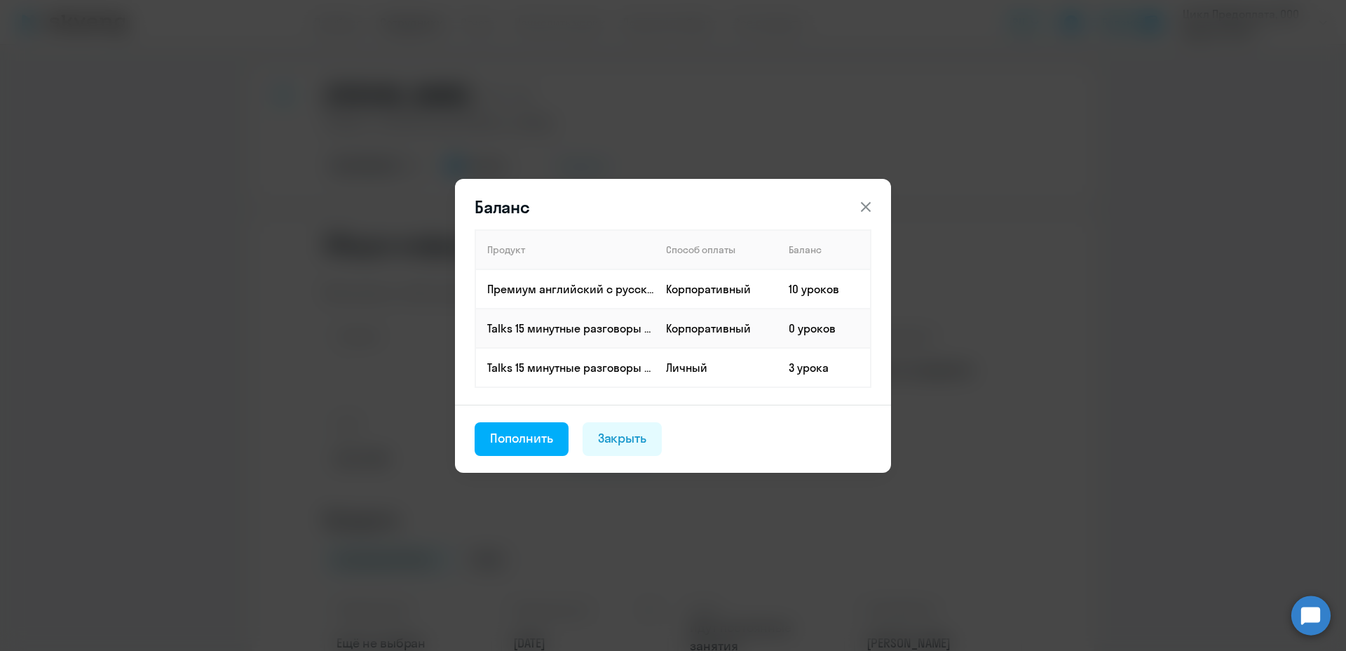
click at [867, 203] on icon at bounding box center [865, 206] width 17 height 17
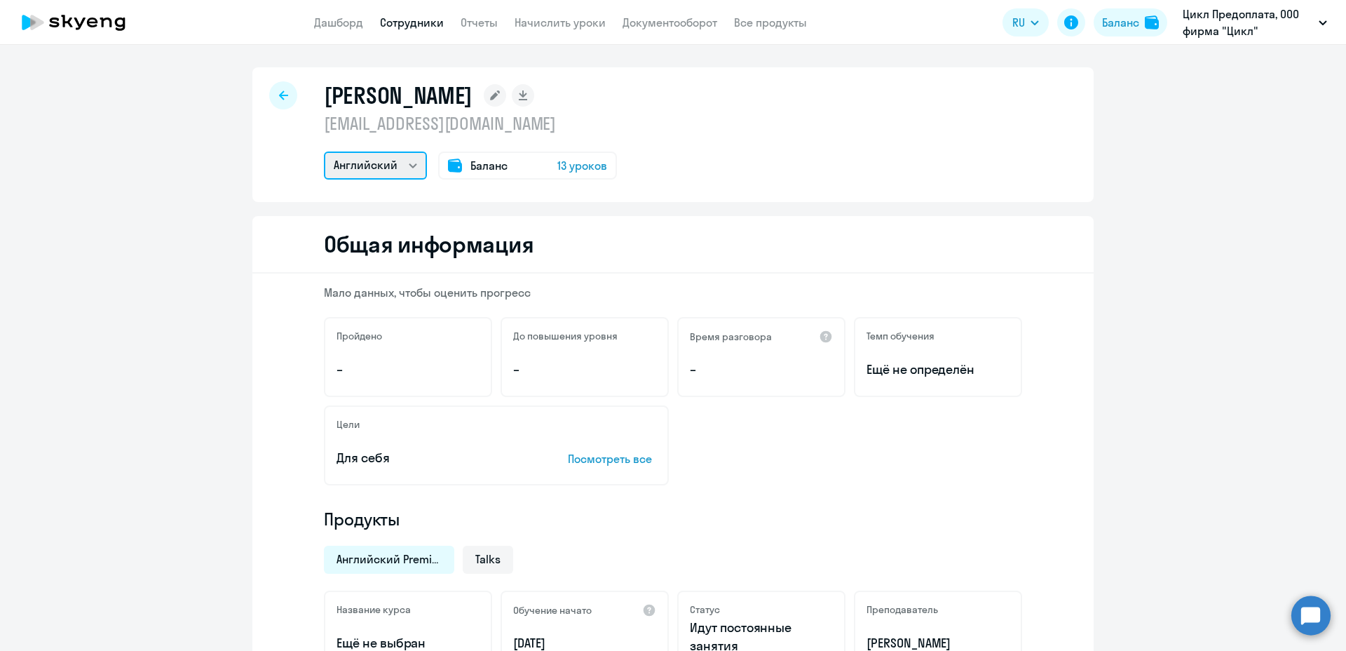
click at [355, 161] on select "Английский" at bounding box center [375, 165] width 103 height 28
click at [356, 161] on select "Английский" at bounding box center [375, 165] width 103 height 28
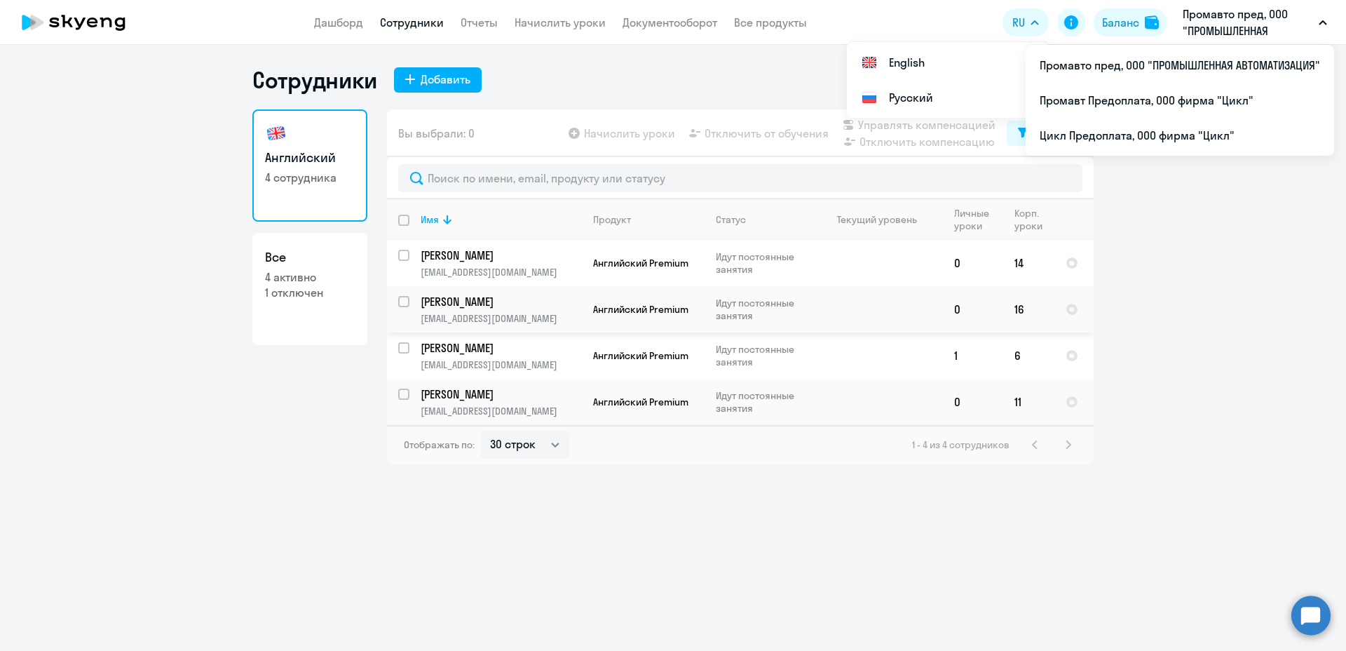
select select "30"
click at [456, 350] on p "[PERSON_NAME]" at bounding box center [500, 347] width 158 height 15
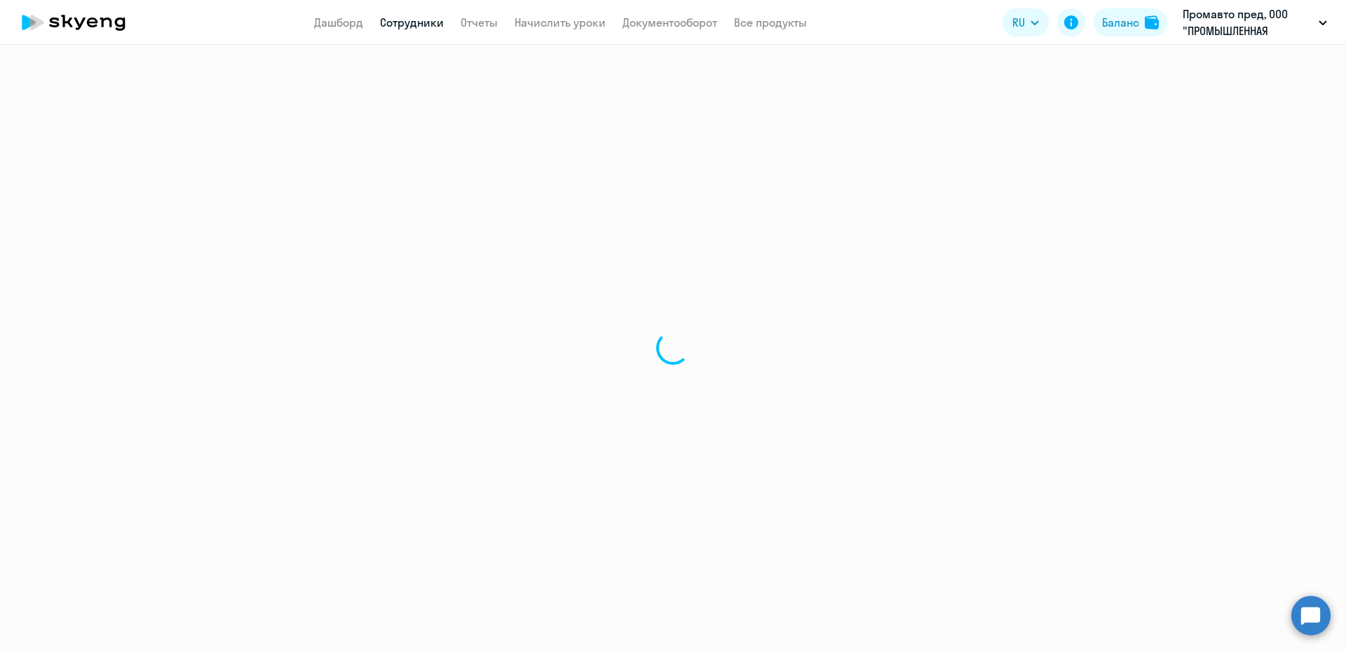
select select "english"
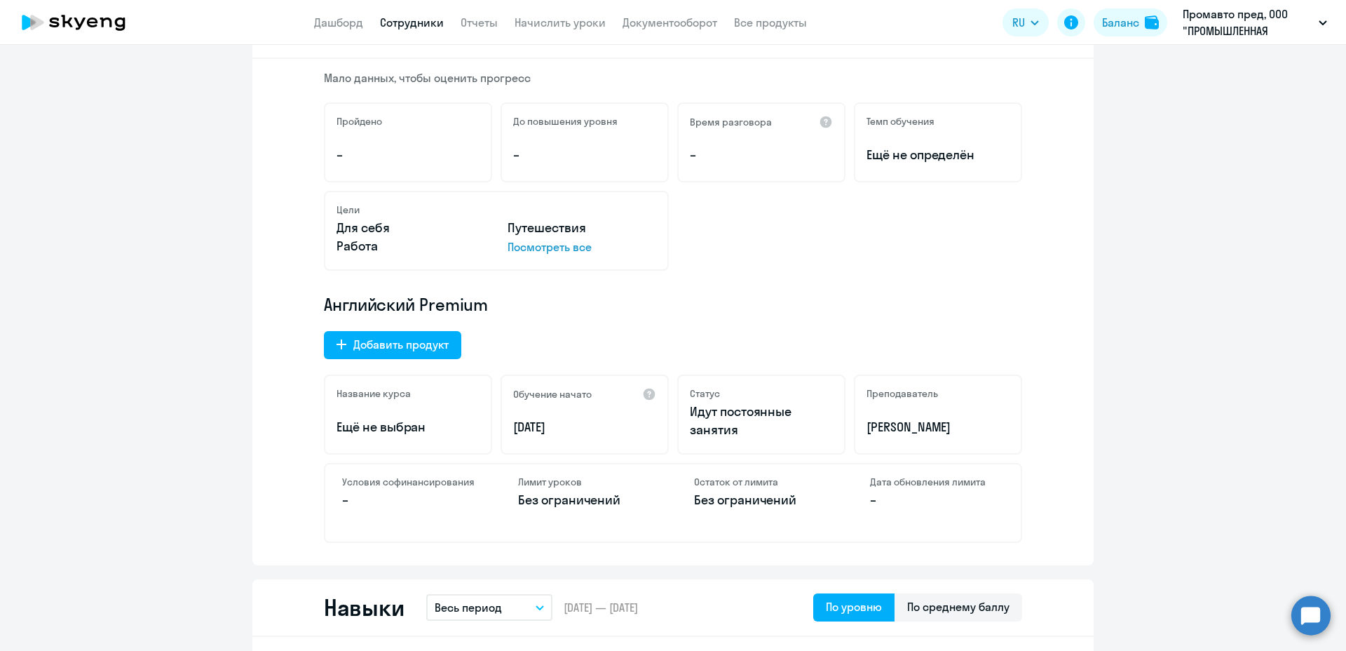
scroll to position [210, 0]
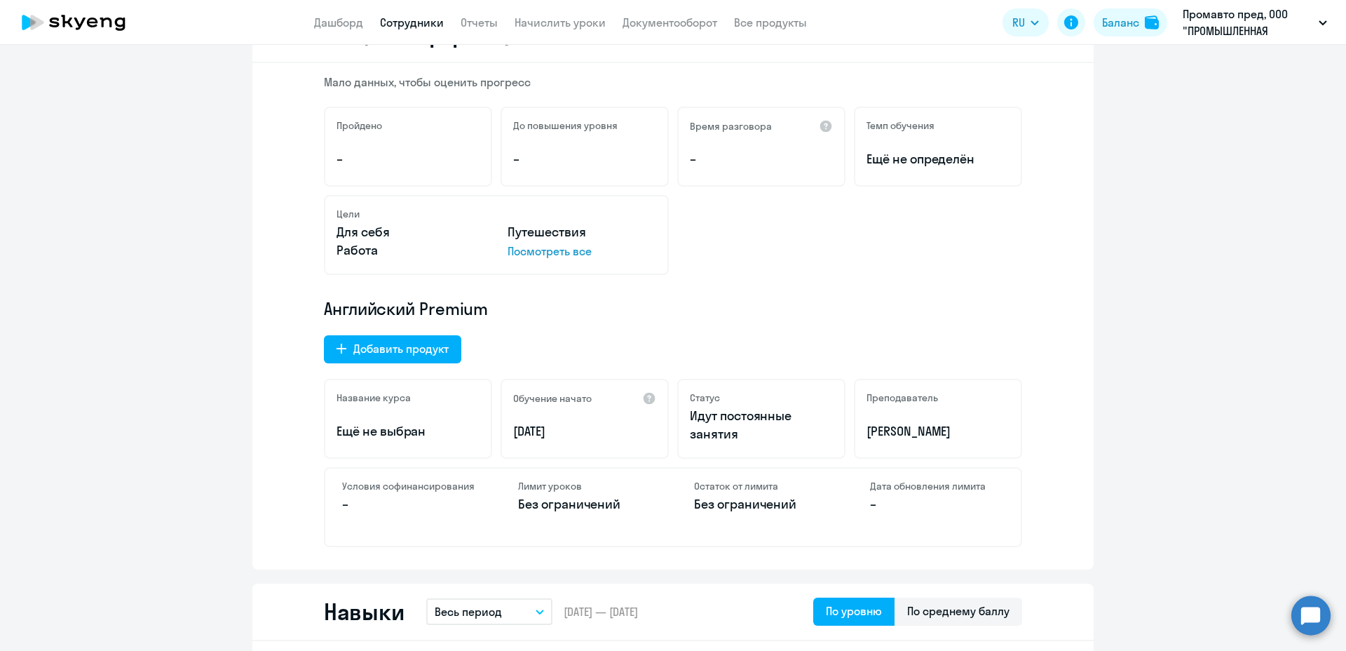
click at [550, 256] on p "Посмотреть все" at bounding box center [582, 251] width 149 height 17
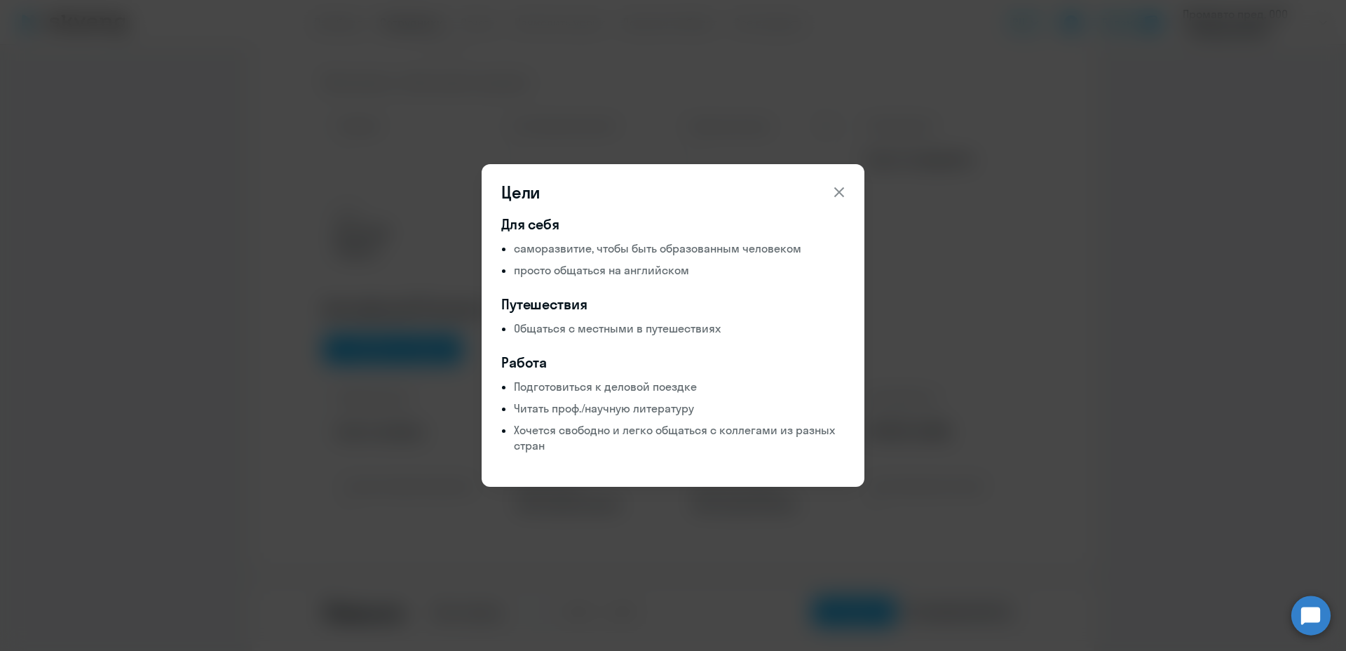
click at [842, 191] on icon at bounding box center [839, 192] width 17 height 17
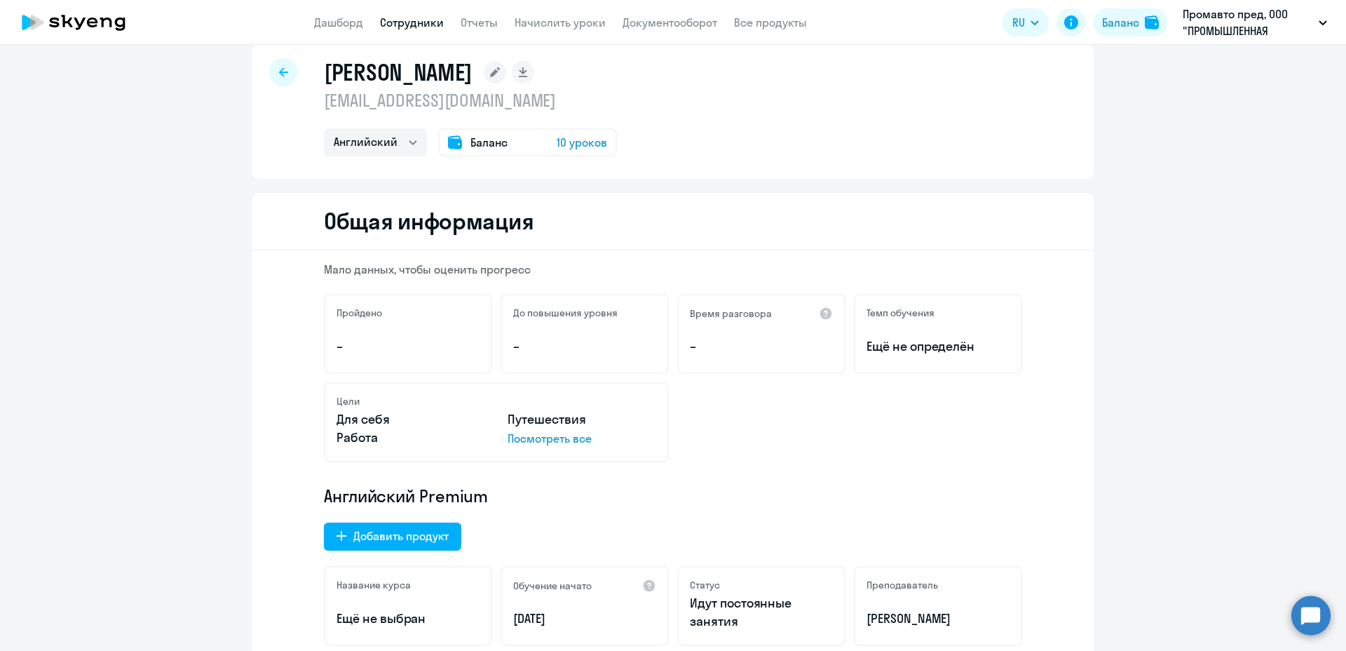
scroll to position [0, 0]
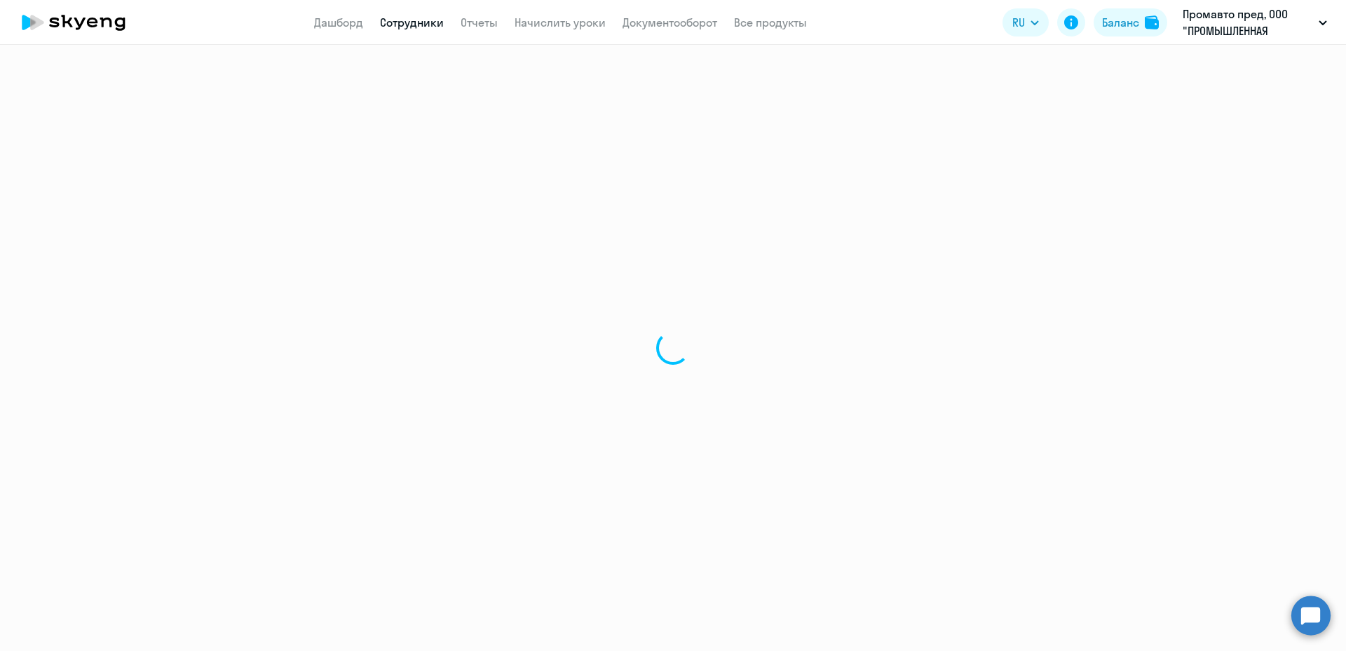
select select "30"
